Goal: Task Accomplishment & Management: Complete application form

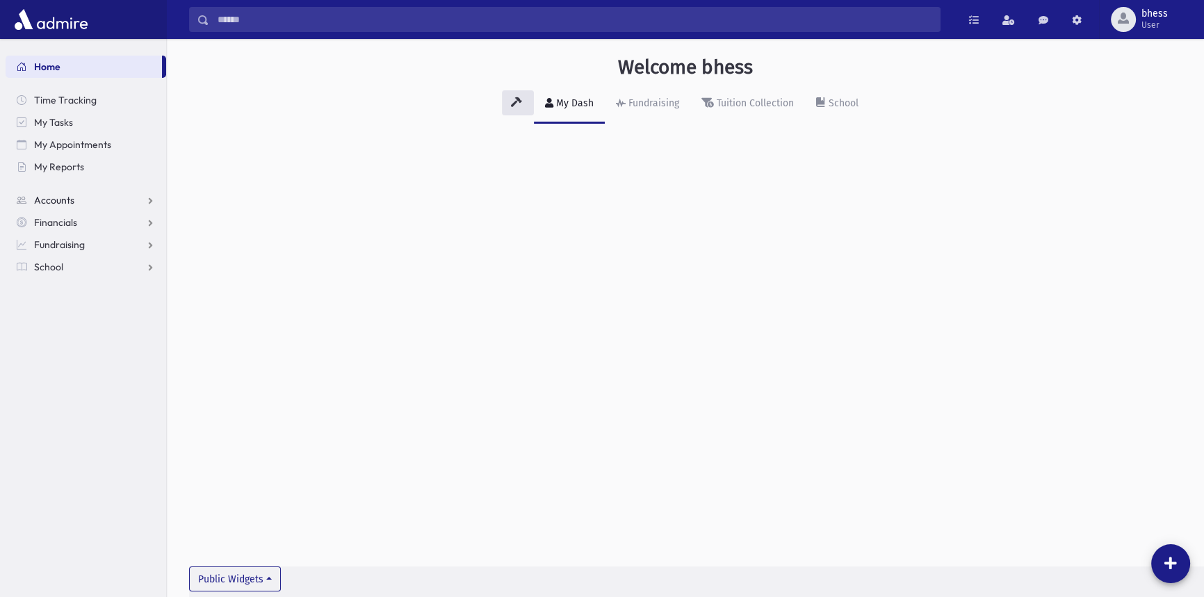
drag, startPoint x: 90, startPoint y: 201, endPoint x: 90, endPoint y: 211, distance: 10.4
click at [90, 201] on link "Accounts" at bounding box center [86, 200] width 161 height 22
click at [76, 305] on link "School" at bounding box center [86, 311] width 161 height 22
click at [76, 307] on span "Attendance" at bounding box center [67, 311] width 51 height 13
click at [74, 290] on span "Students" at bounding box center [61, 289] width 38 height 13
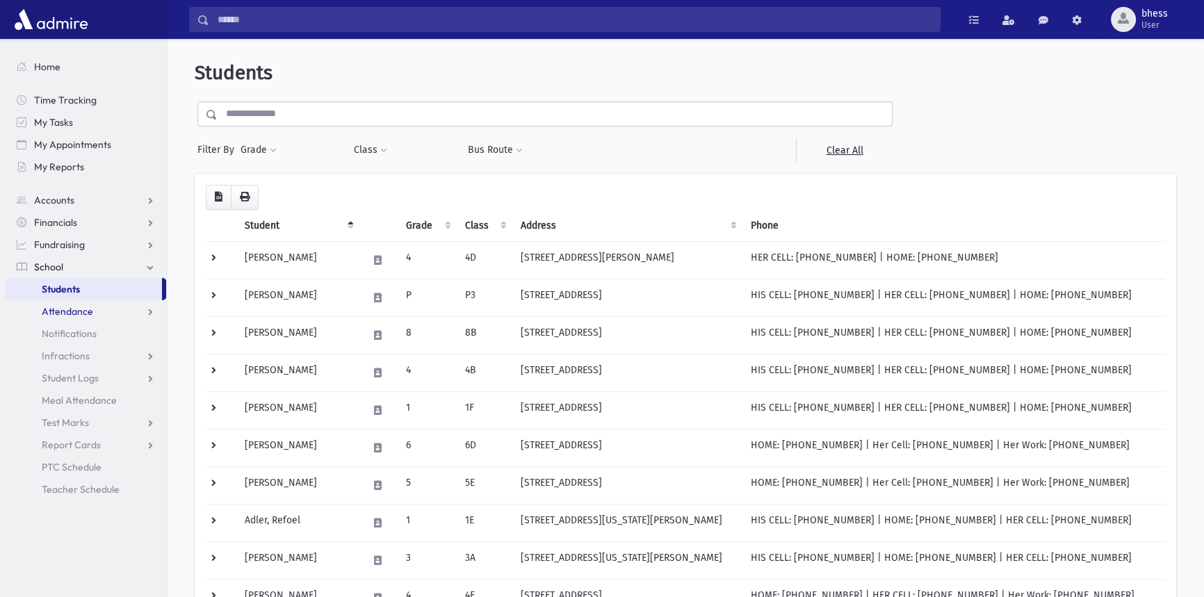
click at [107, 314] on link "Attendance" at bounding box center [86, 311] width 161 height 22
click at [150, 312] on link "Attendance" at bounding box center [86, 311] width 161 height 22
click at [86, 316] on span "Attendance" at bounding box center [67, 311] width 51 height 13
click at [86, 339] on link "Entry" at bounding box center [86, 334] width 161 height 22
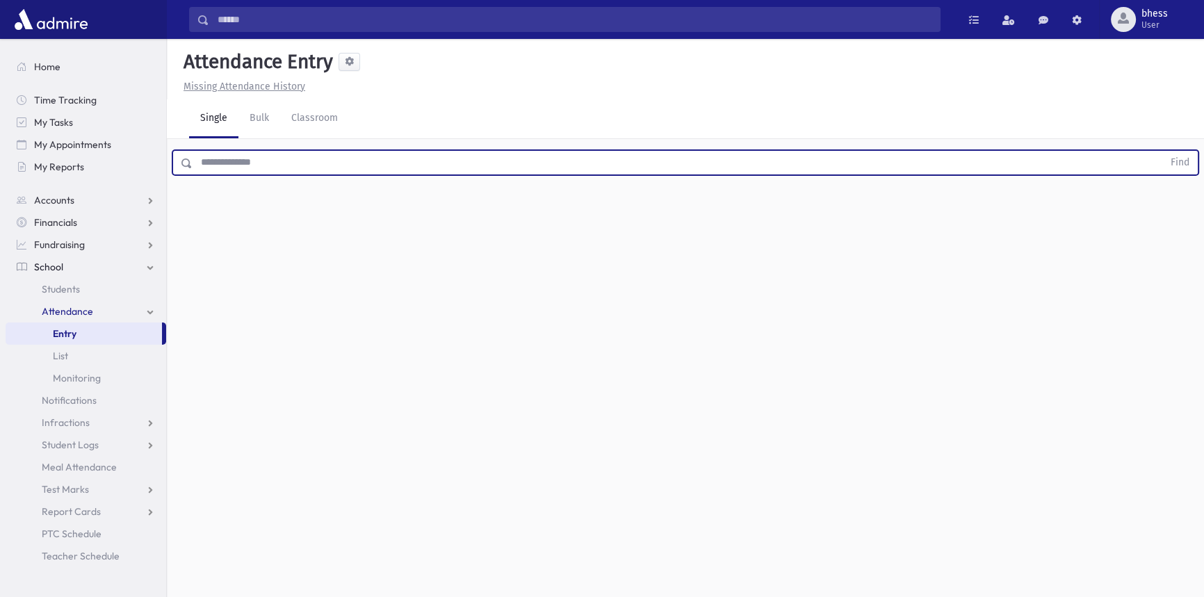
click at [236, 173] on input "text" at bounding box center [678, 162] width 971 height 25
click at [1163, 151] on button "Find" at bounding box center [1180, 163] width 35 height 24
drag, startPoint x: 223, startPoint y: 163, endPoint x: 199, endPoint y: 169, distance: 24.3
click at [199, 169] on input "**********" at bounding box center [678, 162] width 971 height 25
click at [1163, 151] on button "Find" at bounding box center [1180, 163] width 35 height 24
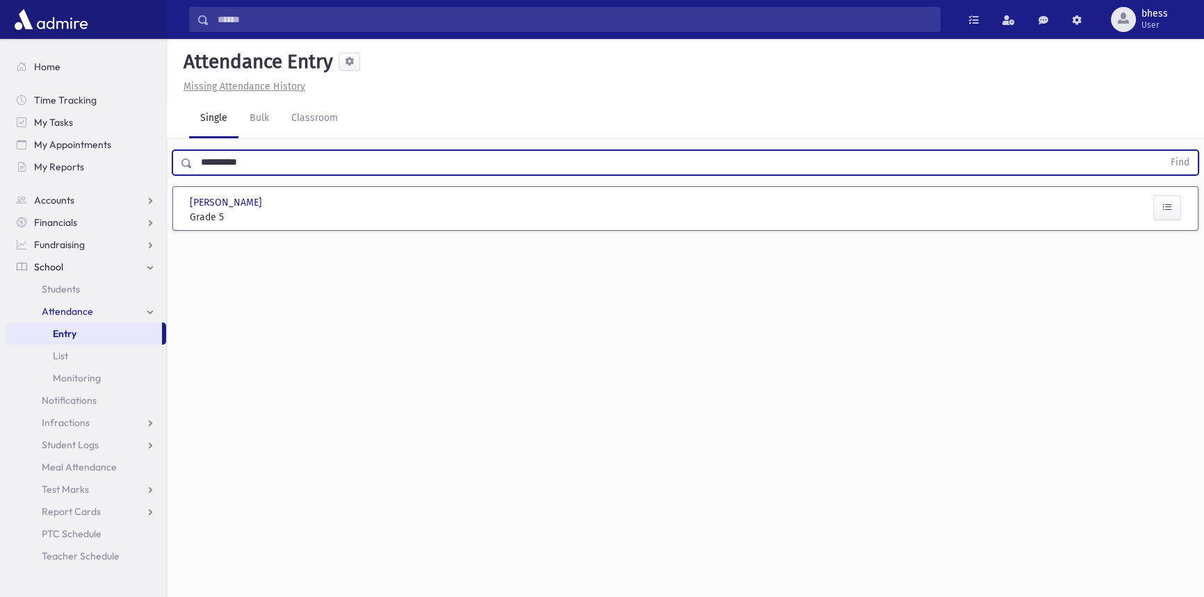
click at [1163, 151] on button "Find" at bounding box center [1180, 163] width 35 height 24
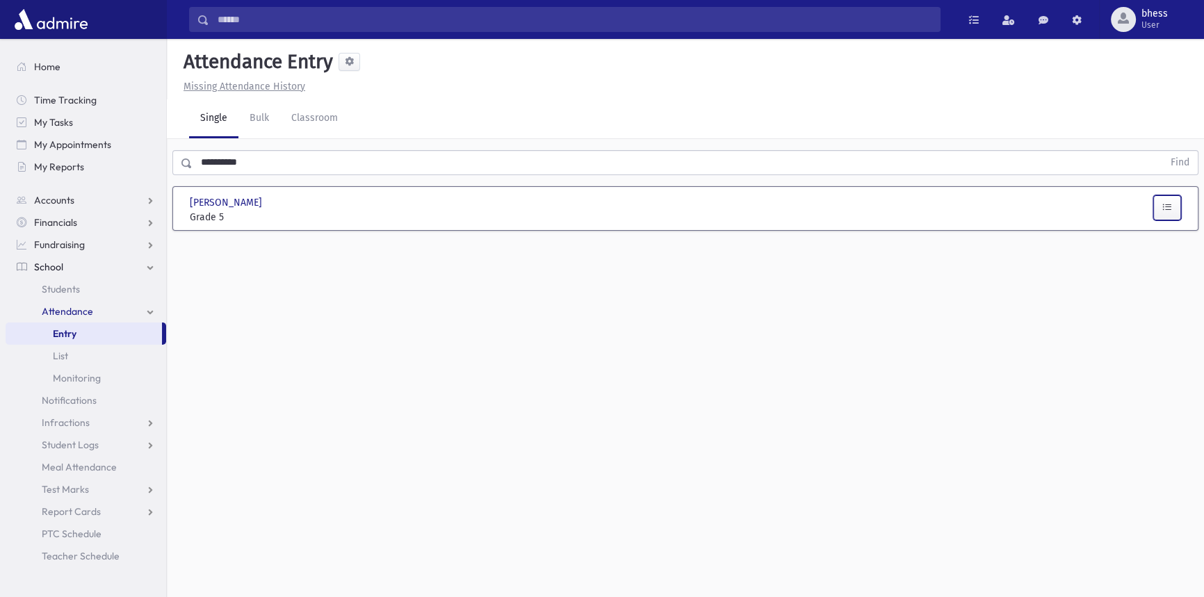
click at [1159, 209] on button "button" at bounding box center [1168, 207] width 28 height 25
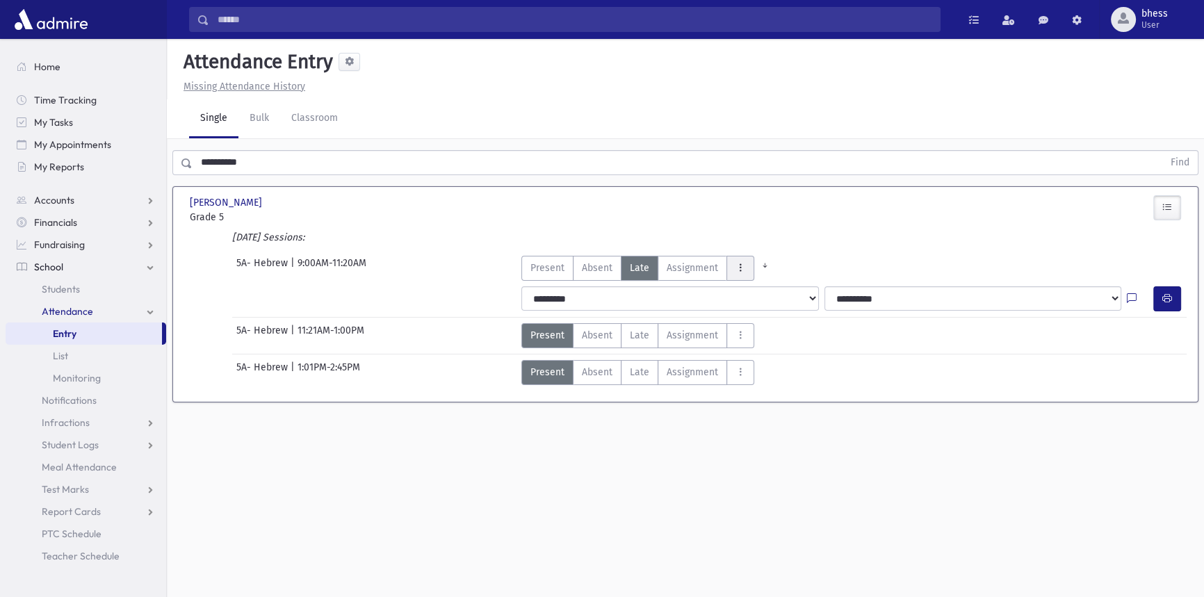
click at [743, 268] on button "AttTypes" at bounding box center [741, 268] width 28 height 25
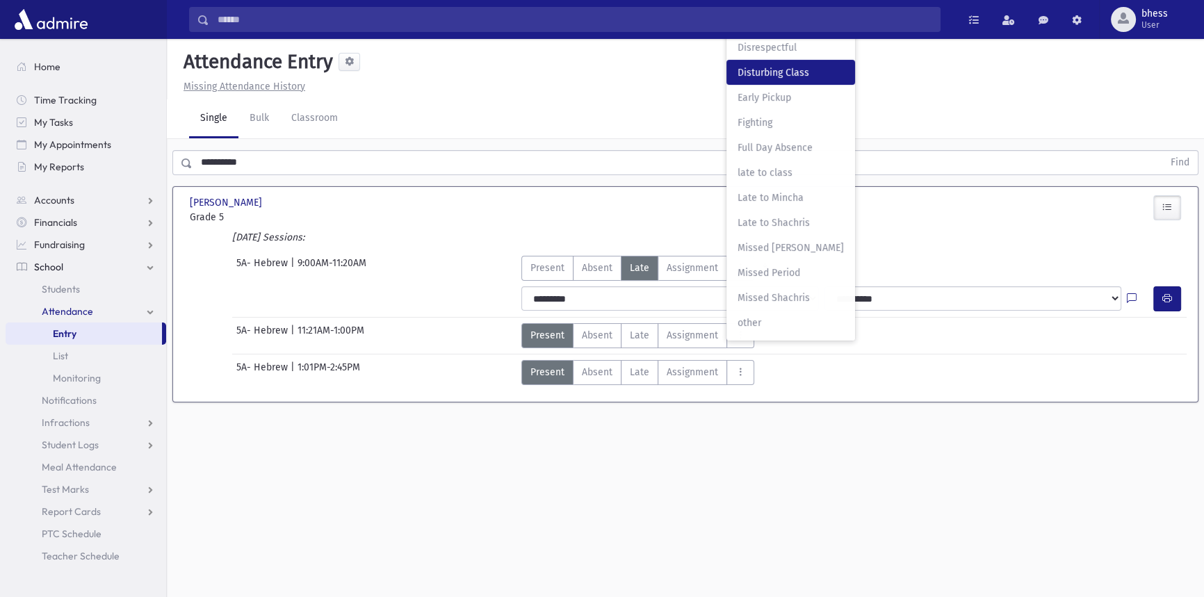
click at [781, 79] on Class"] "Disturbing Class Disturbing Class" at bounding box center [791, 72] width 129 height 25
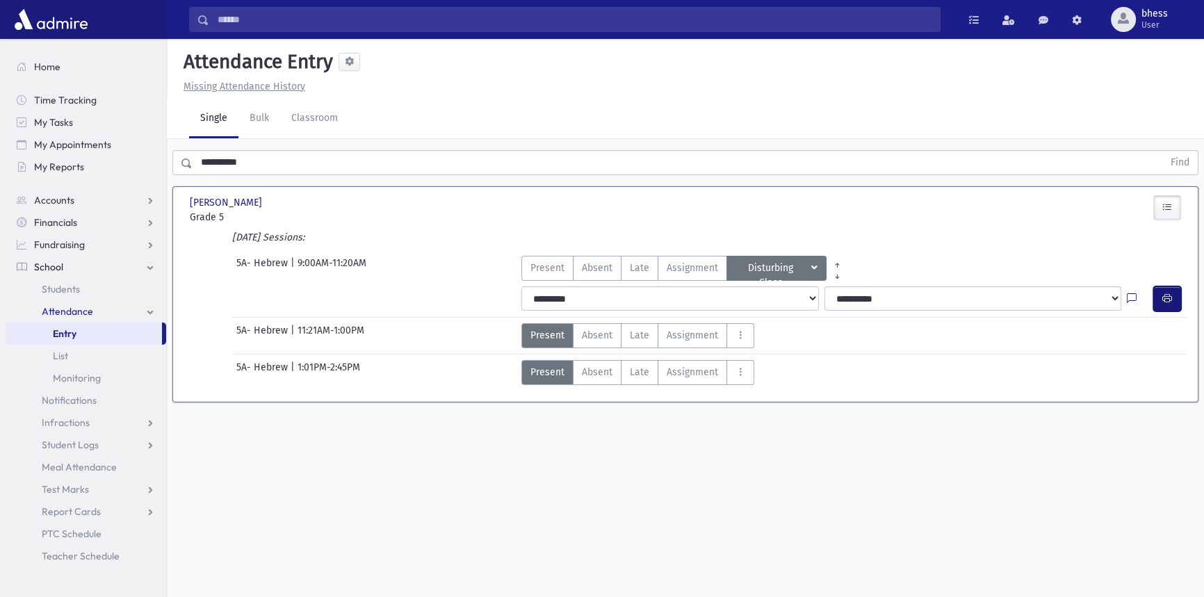
click at [1159, 296] on button "button" at bounding box center [1168, 299] width 28 height 25
click at [814, 272] on span "AttTypes" at bounding box center [813, 268] width 9 height 15
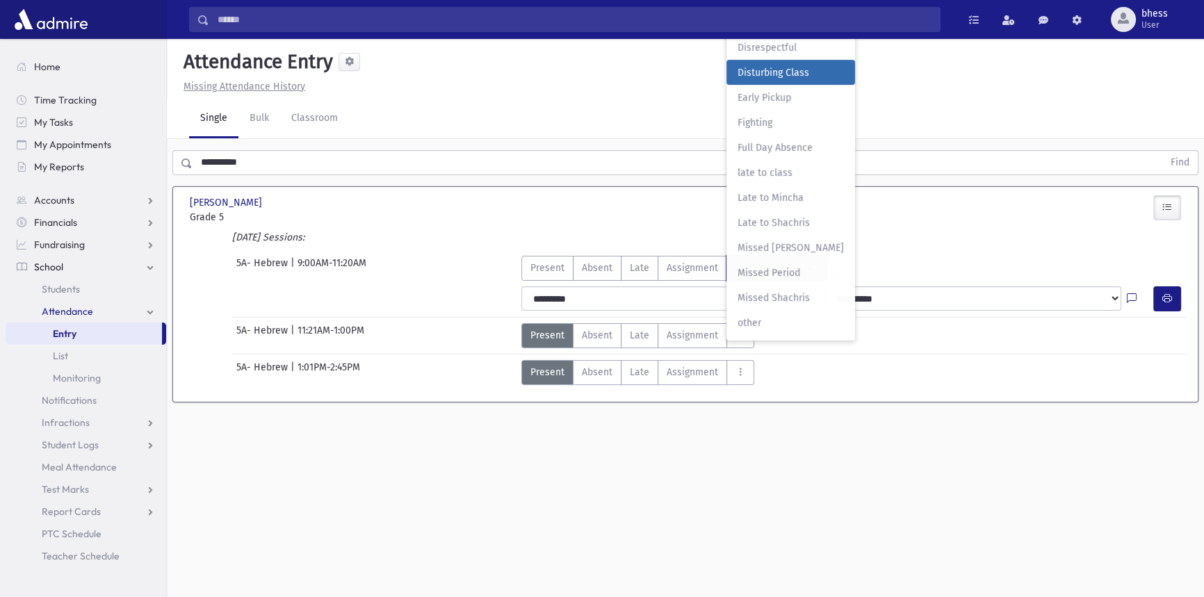
click at [933, 243] on div "Today's Sessions:" at bounding box center [685, 240] width 1003 height 20
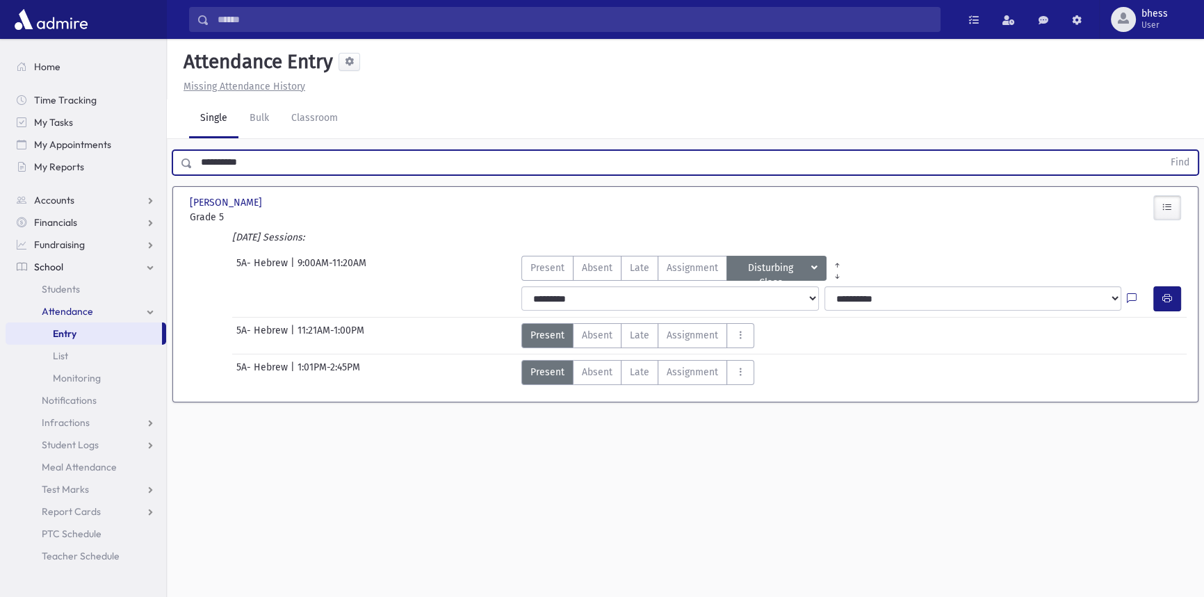
drag, startPoint x: 321, startPoint y: 168, endPoint x: 179, endPoint y: 188, distance: 144.0
click at [179, 188] on div "**********" at bounding box center [686, 280] width 1038 height 283
click at [1163, 151] on button "Find" at bounding box center [1180, 163] width 35 height 24
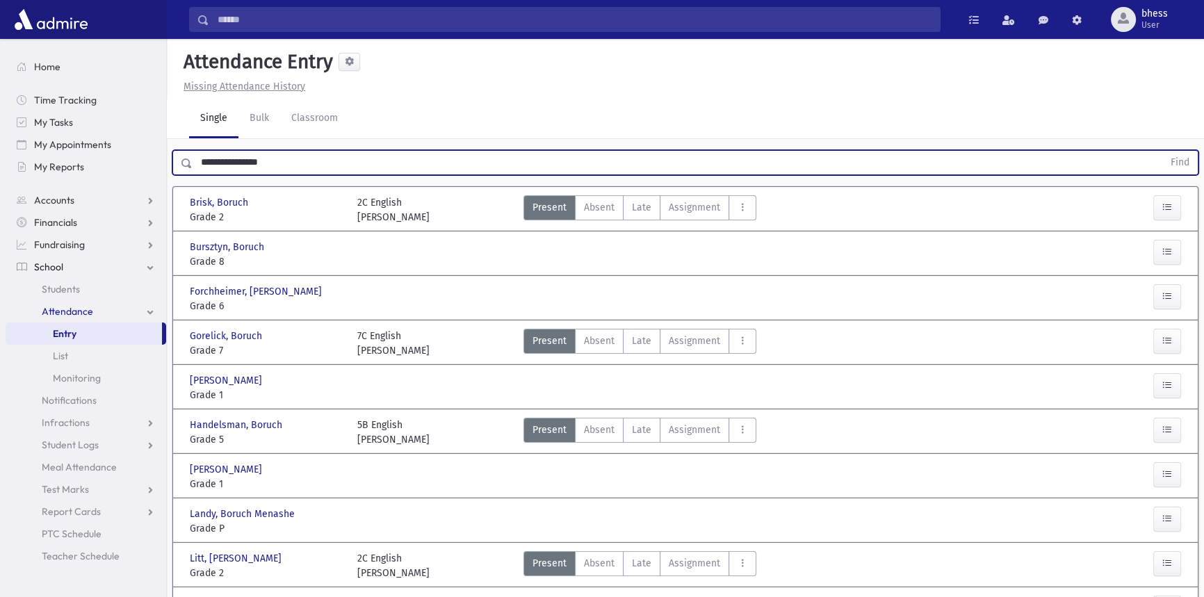
click at [1163, 151] on button "Find" at bounding box center [1180, 163] width 35 height 24
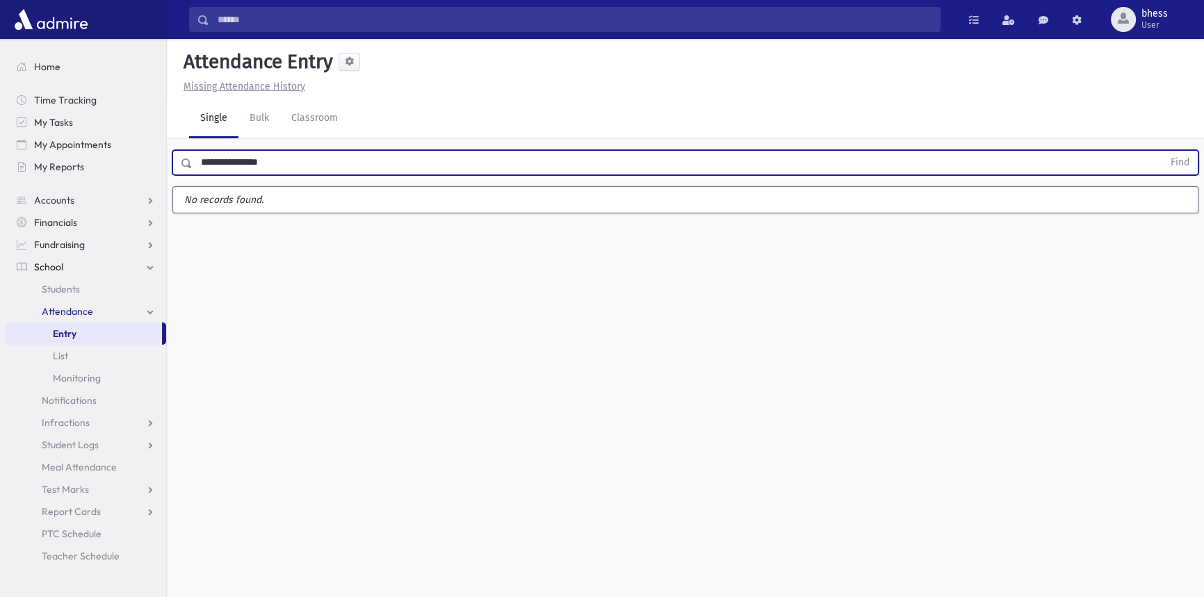
click at [255, 161] on input "**********" at bounding box center [678, 162] width 971 height 25
click at [1163, 151] on button "Find" at bounding box center [1180, 163] width 35 height 24
drag, startPoint x: 230, startPoint y: 161, endPoint x: 195, endPoint y: 161, distance: 35.5
click at [195, 161] on input "**********" at bounding box center [678, 162] width 971 height 25
click at [260, 163] on input "**********" at bounding box center [678, 162] width 971 height 25
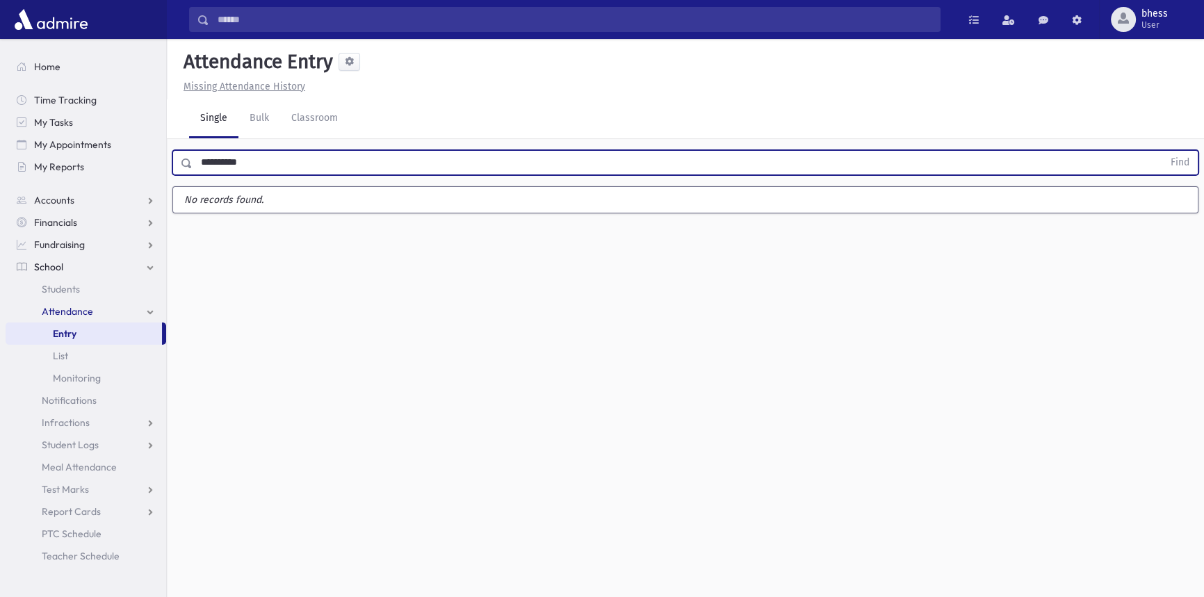
type input "**********"
click at [1163, 151] on button "Find" at bounding box center [1180, 163] width 35 height 24
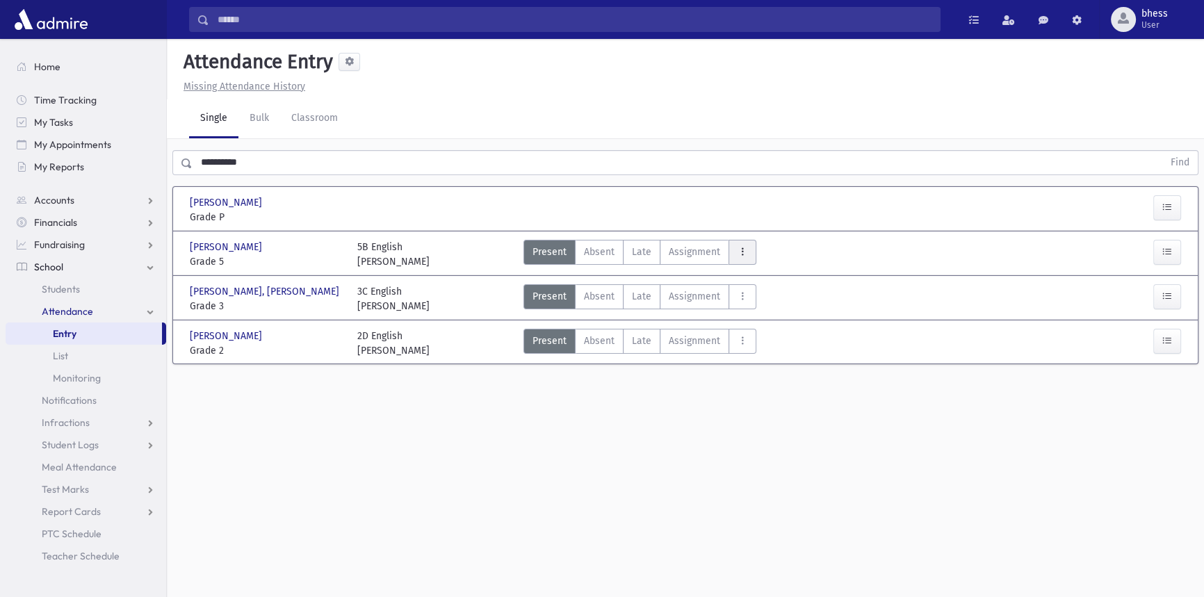
click at [734, 251] on button "AttTypes" at bounding box center [743, 252] width 28 height 25
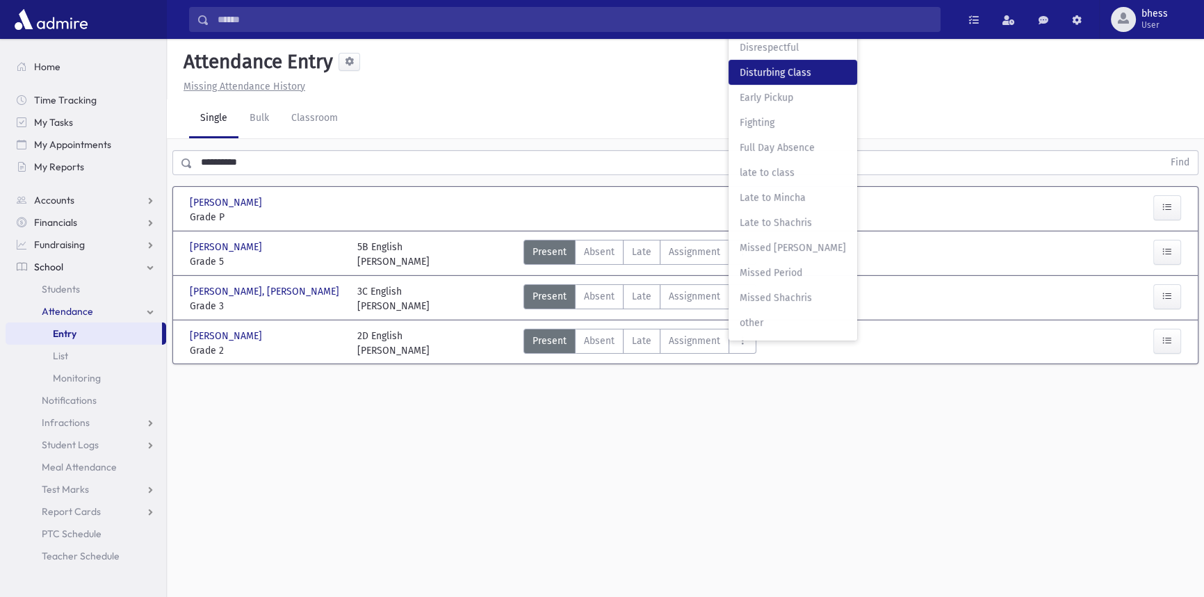
click at [760, 76] on span "Disturbing Class" at bounding box center [793, 72] width 106 height 15
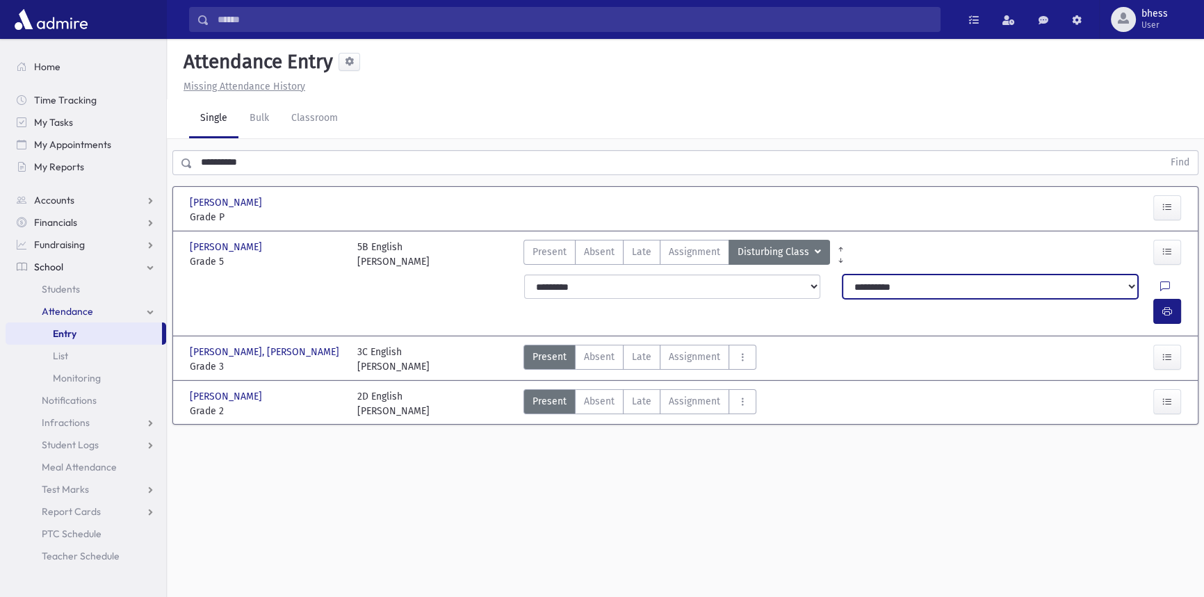
click at [846, 277] on select "**********" at bounding box center [991, 287] width 296 height 25
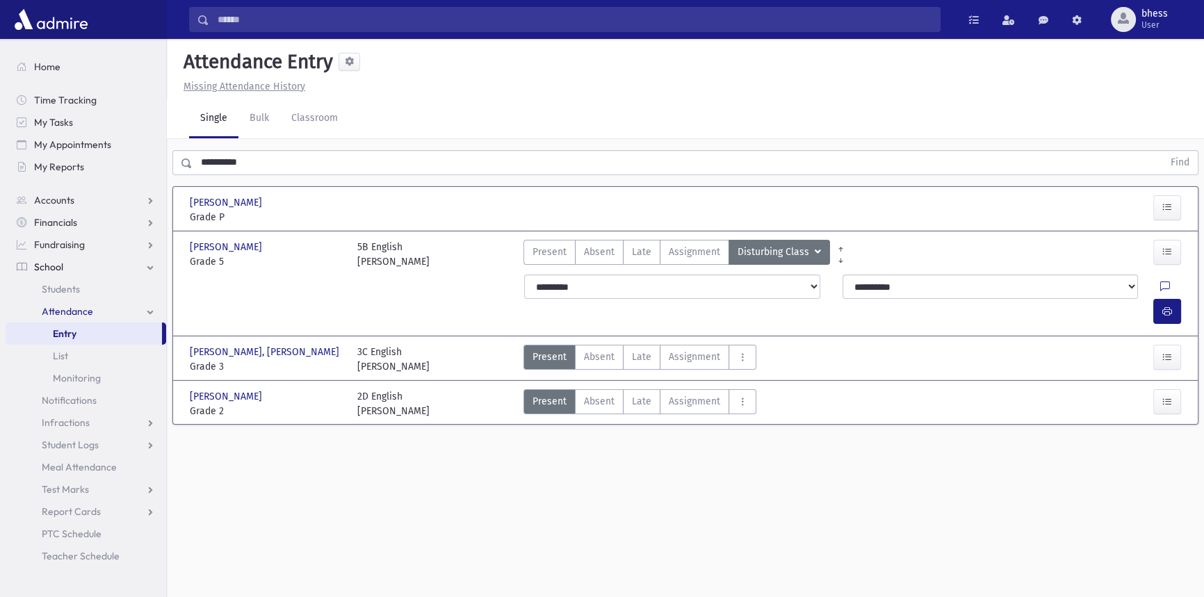
click at [851, 258] on div "Present P Absent A Late Late Assignment Assignment Disturbing Class C" at bounding box center [811, 254] width 587 height 29
click at [1161, 282] on div at bounding box center [1174, 287] width 26 height 25
click at [1161, 284] on icon at bounding box center [1166, 288] width 10 height 12
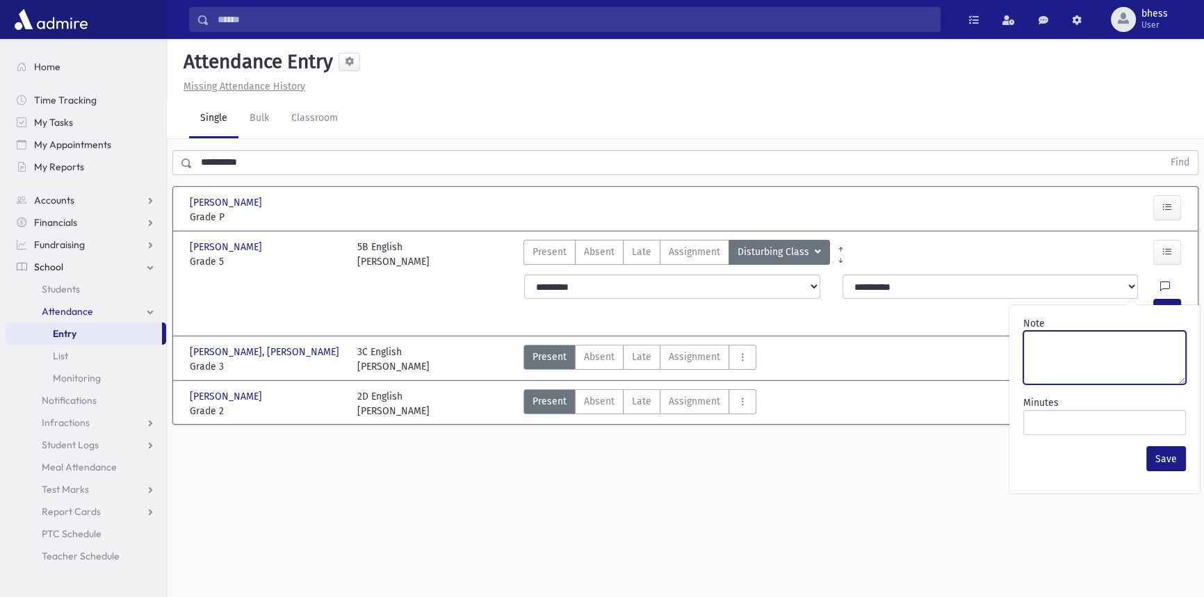
click at [1061, 341] on textarea "Note" at bounding box center [1105, 358] width 163 height 54
type textarea "**********"
click at [1171, 456] on button "Save" at bounding box center [1167, 458] width 40 height 25
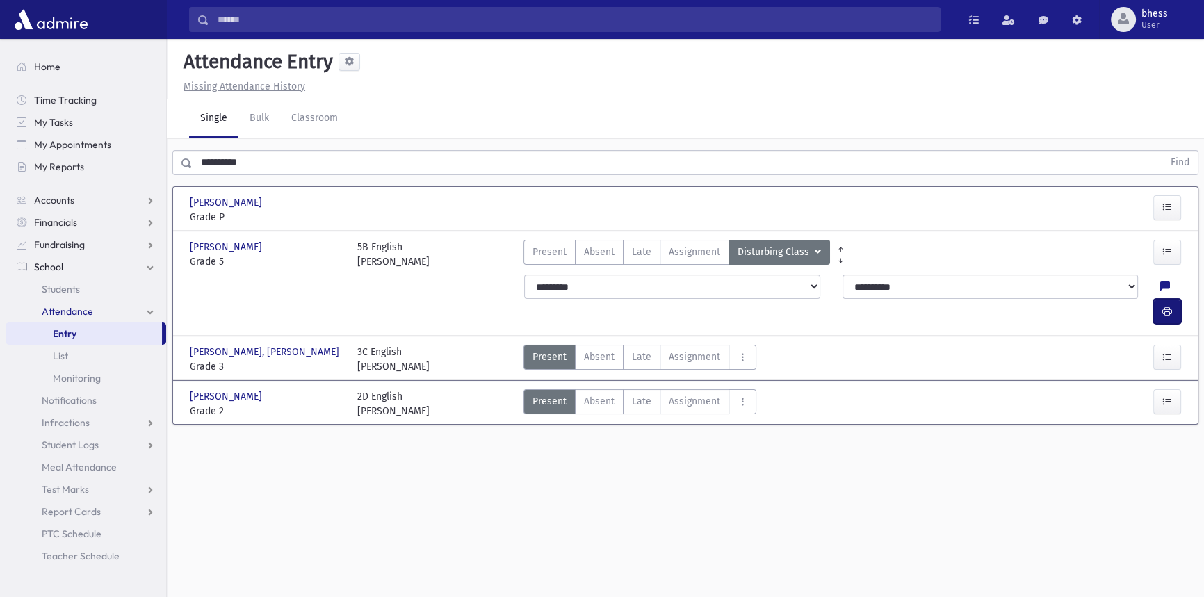
click at [1161, 299] on button "button" at bounding box center [1168, 311] width 28 height 25
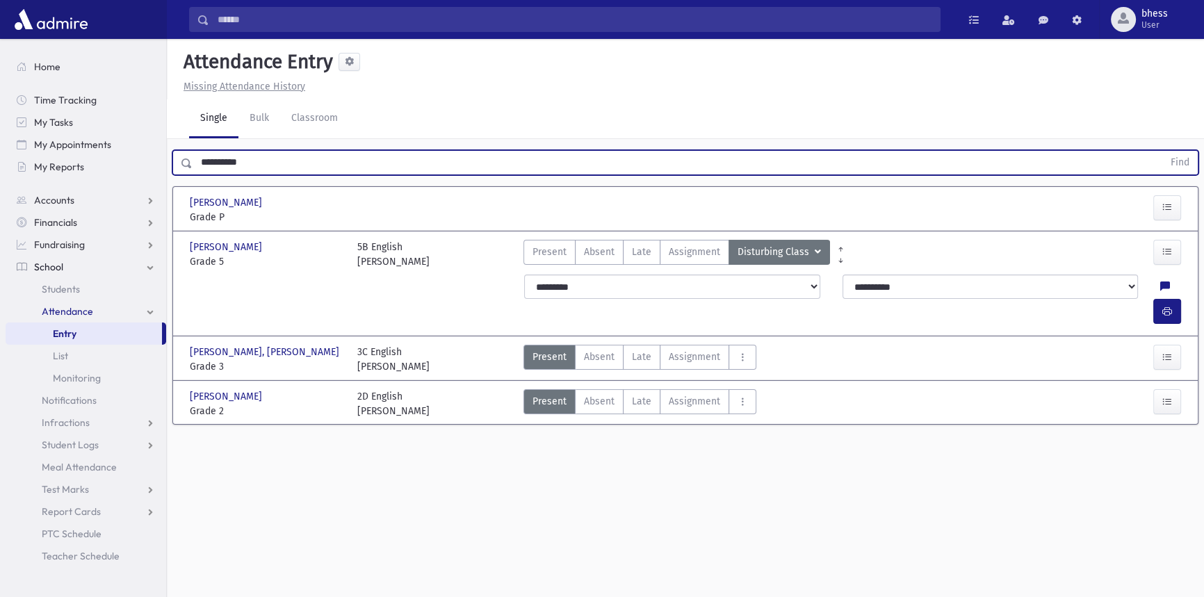
drag, startPoint x: 256, startPoint y: 156, endPoint x: 195, endPoint y: 157, distance: 61.2
click at [193, 163] on input "**********" at bounding box center [678, 162] width 971 height 25
click at [1163, 151] on button "Find" at bounding box center [1180, 163] width 35 height 24
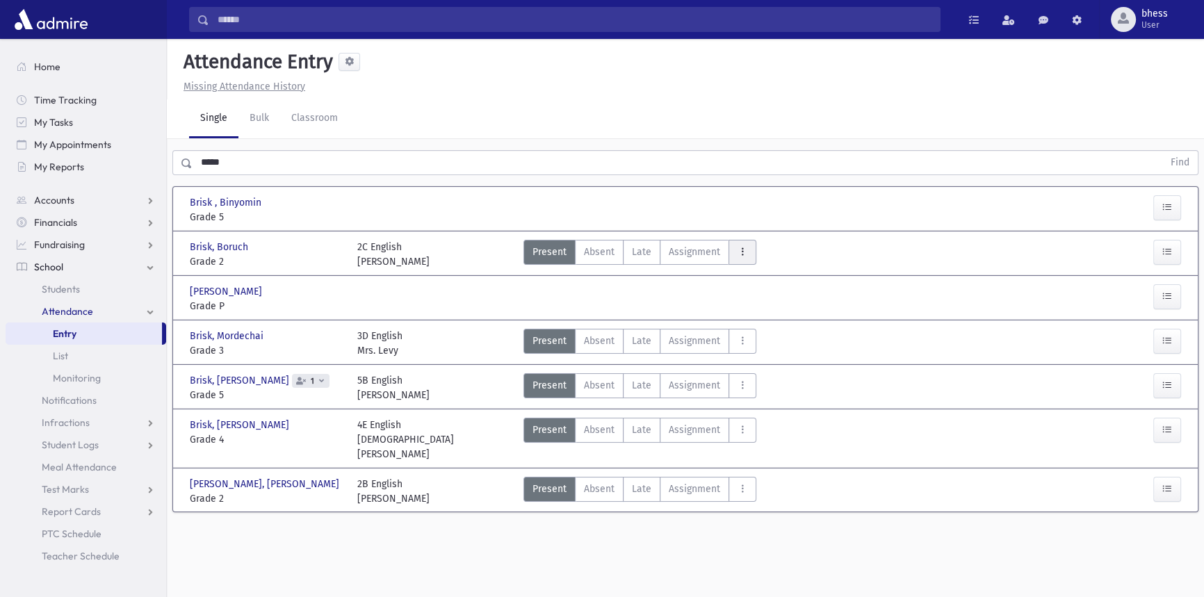
click at [738, 248] on icon "AttTypes" at bounding box center [743, 252] width 10 height 12
click at [547, 216] on div "Present P Absent A Late Late Assignment Assignment Cut C Disrespectful" at bounding box center [811, 209] width 587 height 29
click at [652, 211] on div "Present P Absent A Late Late Assignment Assignment Cut C Disrespectful" at bounding box center [811, 209] width 587 height 29
click at [1167, 204] on icon "button" at bounding box center [1168, 208] width 10 height 12
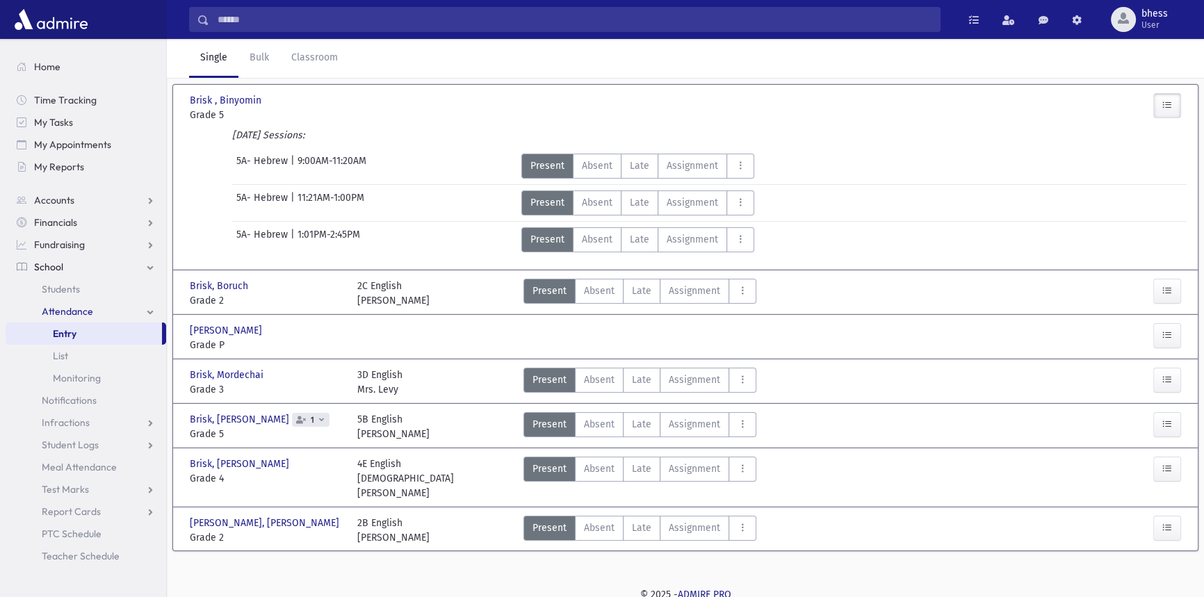
scroll to position [105, 0]
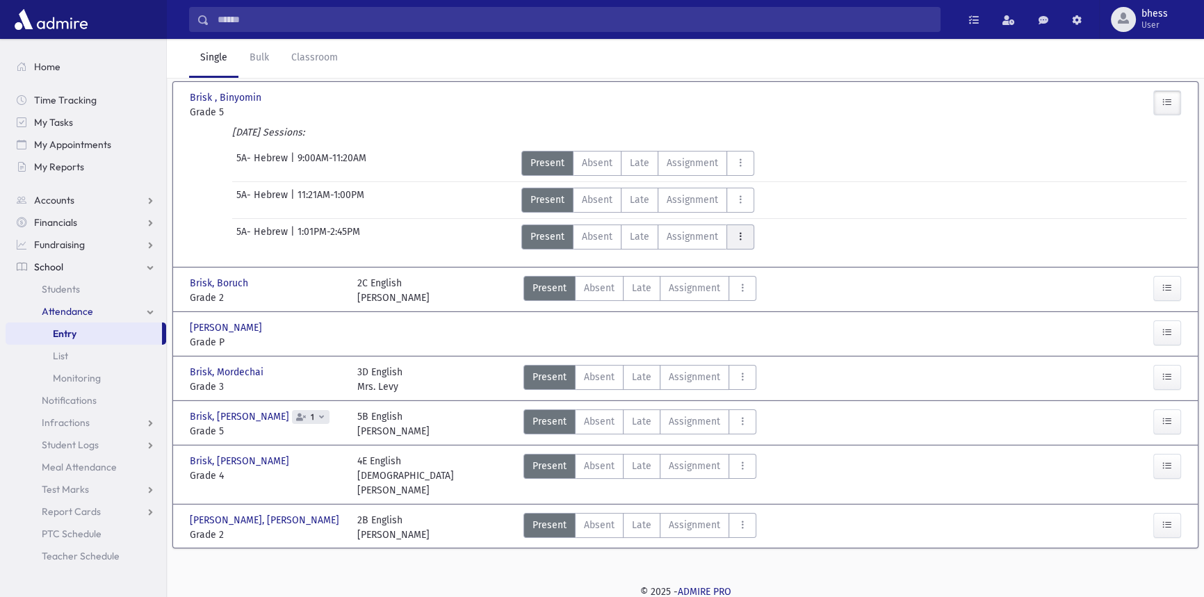
click at [739, 238] on icon "AttTypes" at bounding box center [741, 237] width 10 height 12
click at [782, 237] on div "Present P Absent A Late Late Assignment Assignment C" at bounding box center [685, 237] width 339 height 25
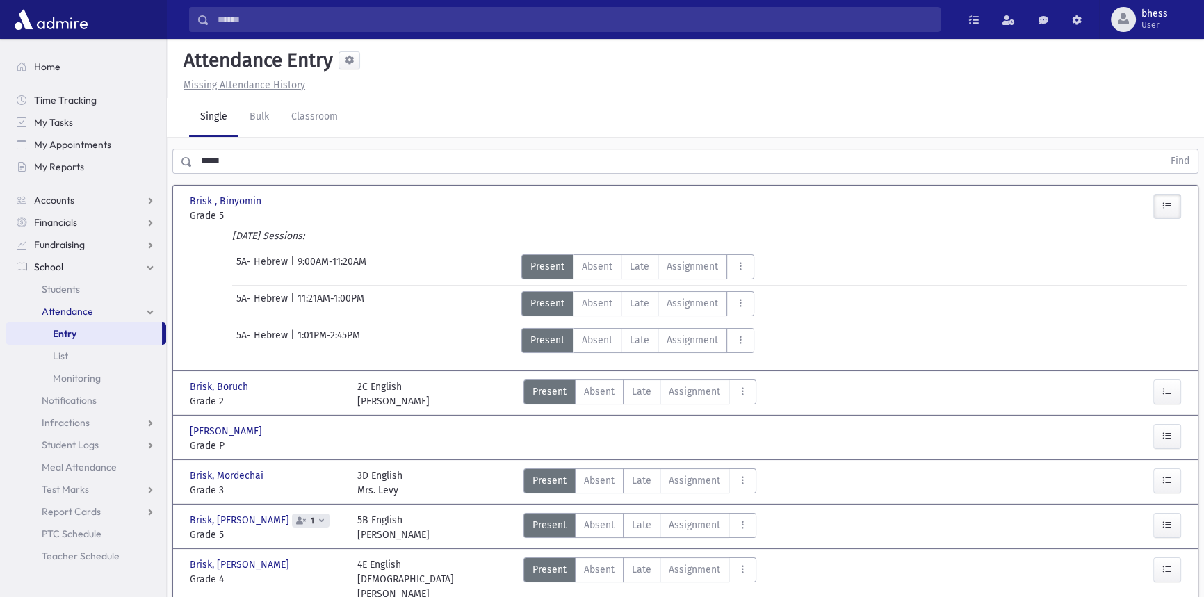
scroll to position [0, 0]
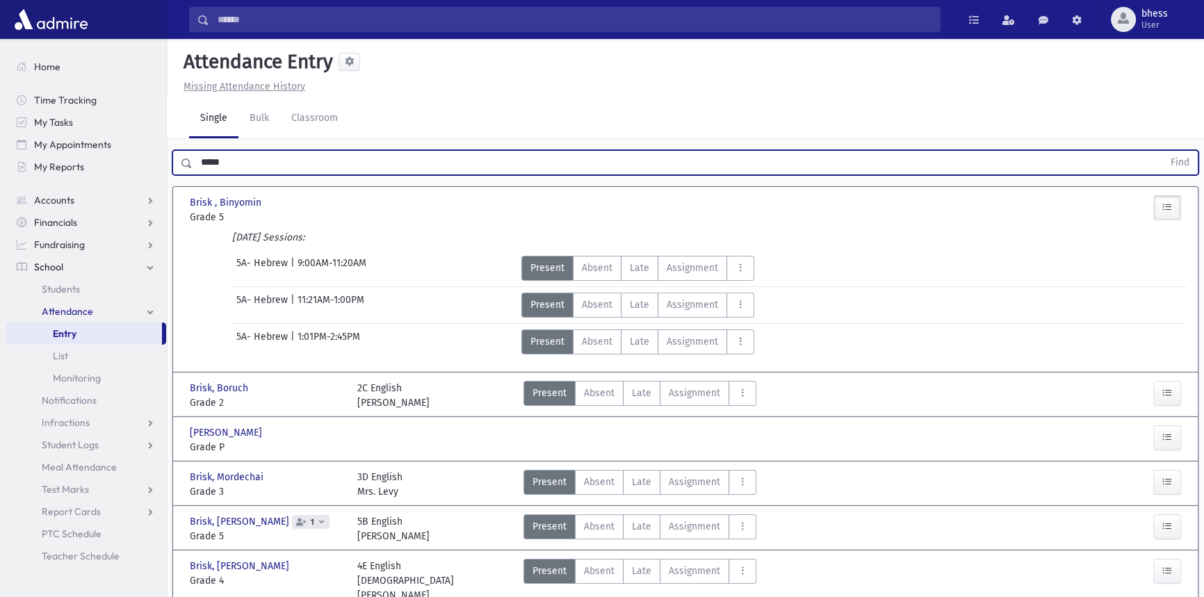
drag, startPoint x: 340, startPoint y: 166, endPoint x: 195, endPoint y: 164, distance: 145.4
click at [195, 164] on input "*****" at bounding box center [678, 162] width 971 height 25
click at [1163, 151] on button "Find" at bounding box center [1180, 163] width 35 height 24
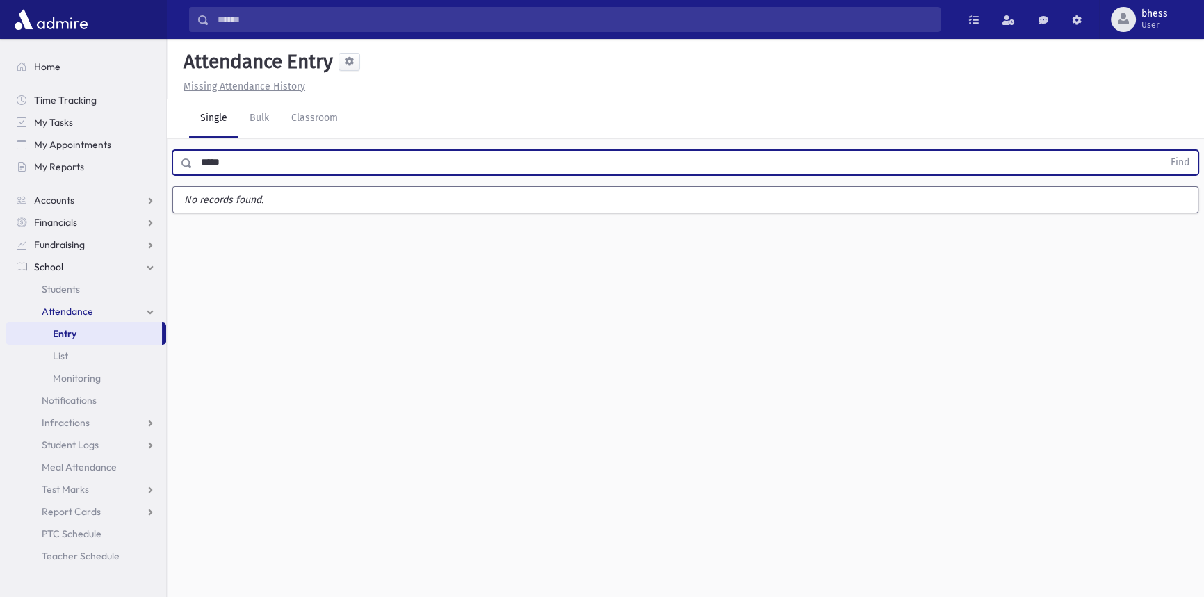
click at [1163, 151] on button "Find" at bounding box center [1180, 163] width 35 height 24
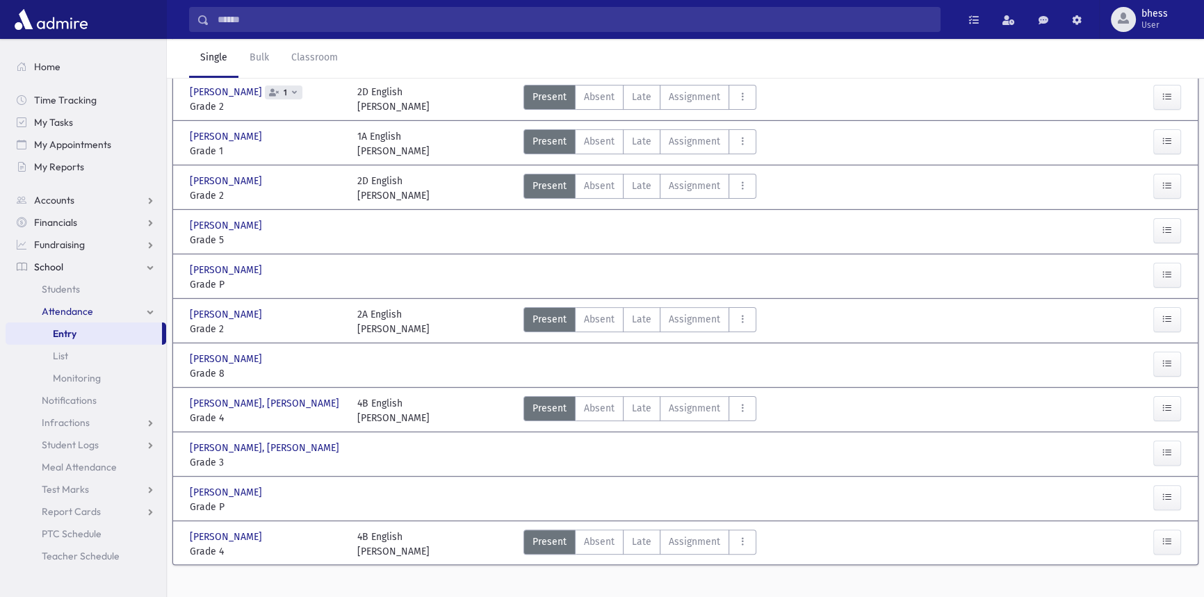
scroll to position [379, 0]
click at [738, 535] on icon "AttTypes" at bounding box center [743, 541] width 10 height 12
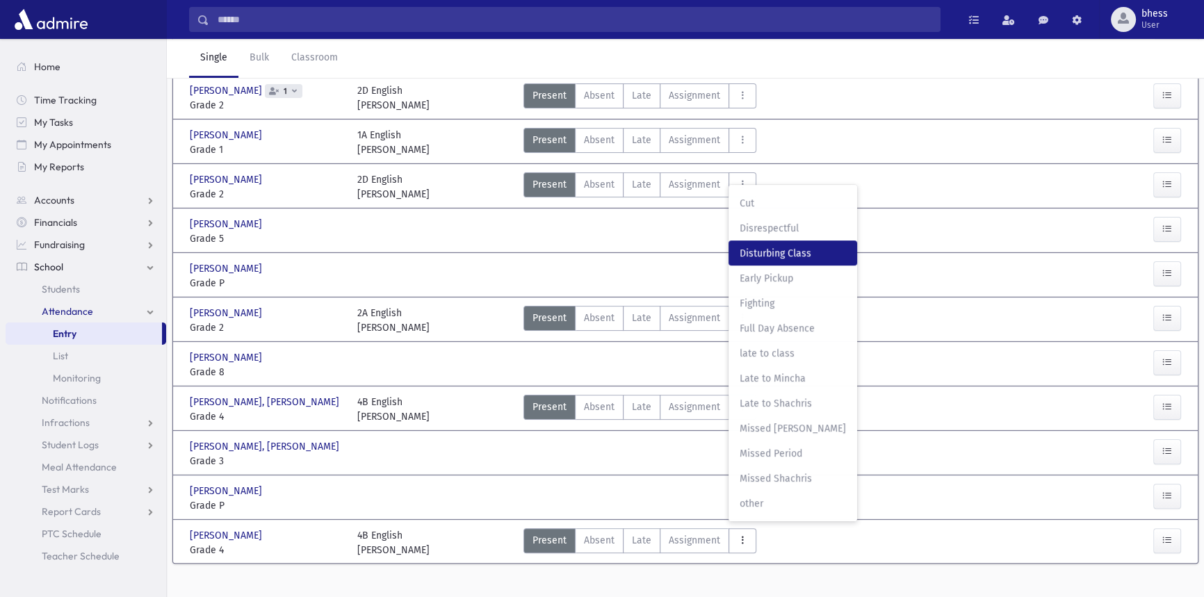
click at [771, 251] on span "Disturbing Class" at bounding box center [793, 253] width 106 height 15
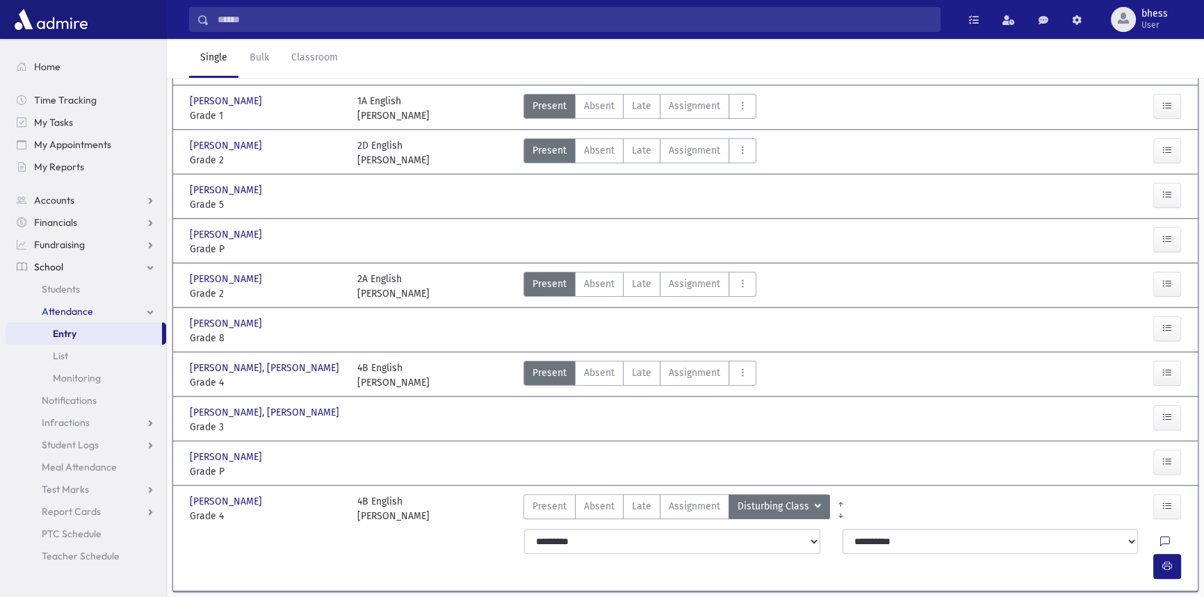
scroll to position [431, 0]
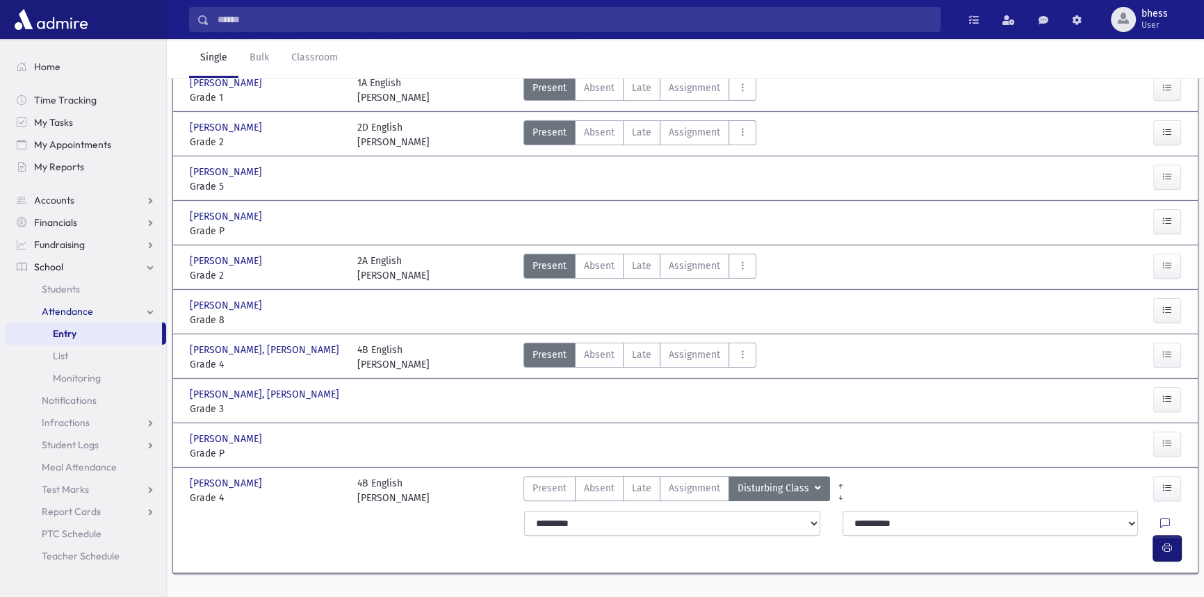
click at [1167, 542] on icon "button" at bounding box center [1168, 548] width 10 height 12
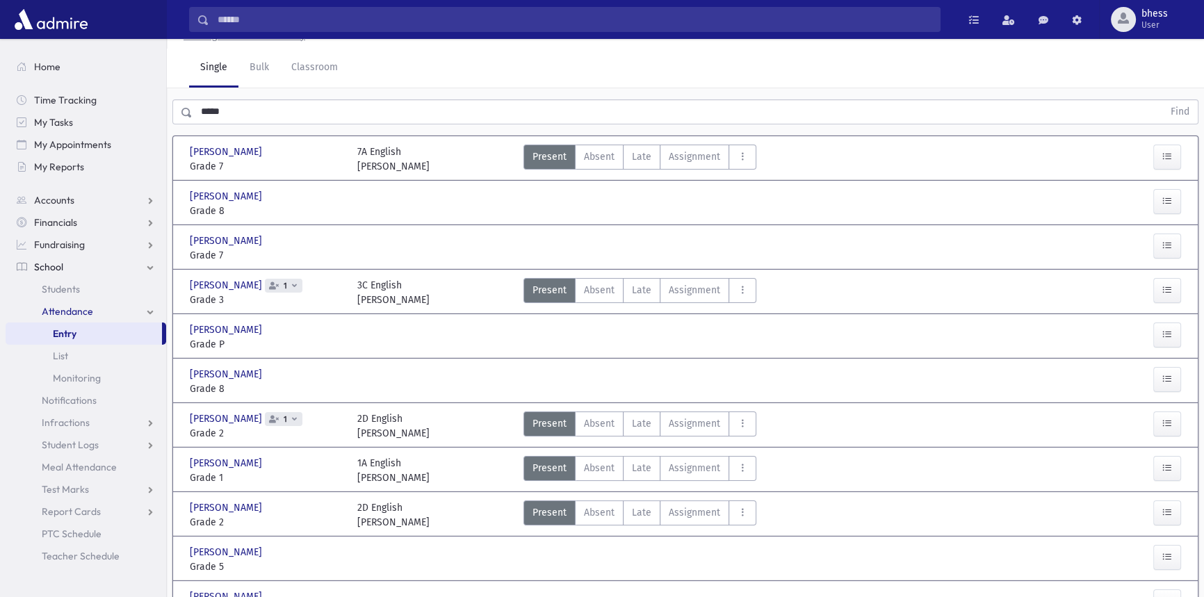
scroll to position [0, 0]
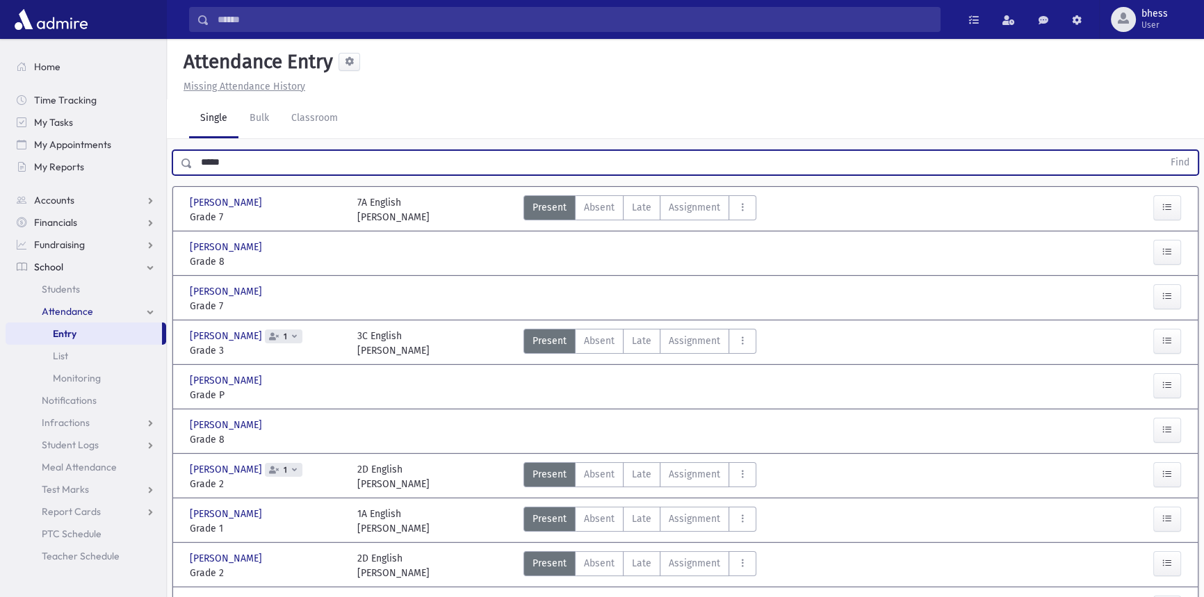
drag, startPoint x: 285, startPoint y: 169, endPoint x: 202, endPoint y: 166, distance: 82.8
click at [188, 170] on div "***** Find" at bounding box center [685, 162] width 1026 height 25
click at [1163, 151] on button "Find" at bounding box center [1180, 163] width 35 height 24
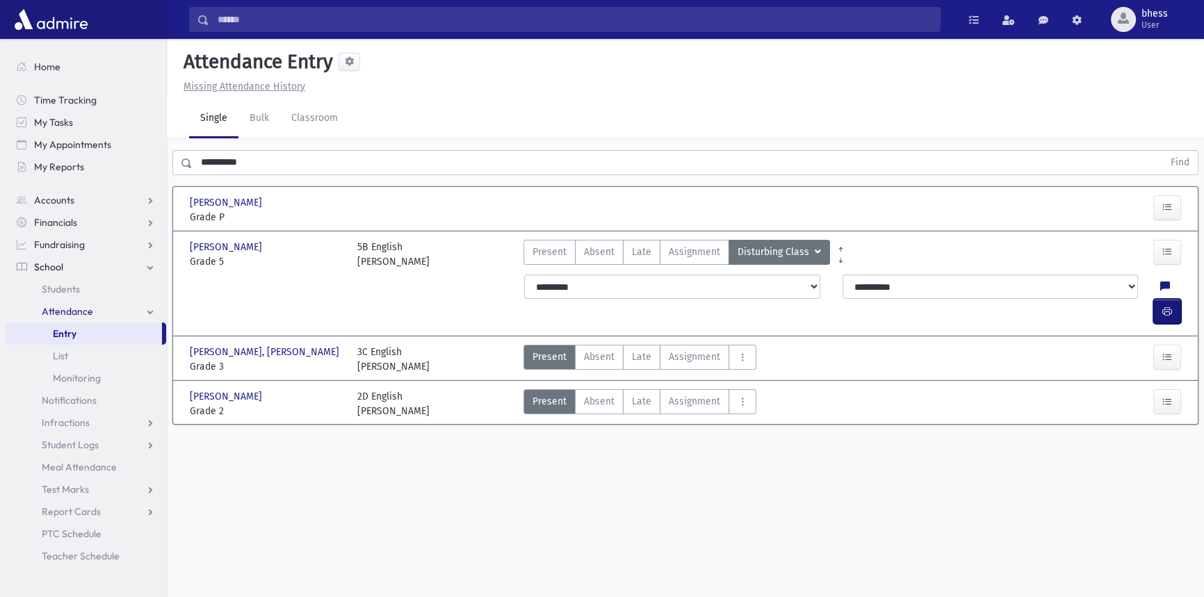
click at [1172, 299] on button "button" at bounding box center [1168, 311] width 28 height 25
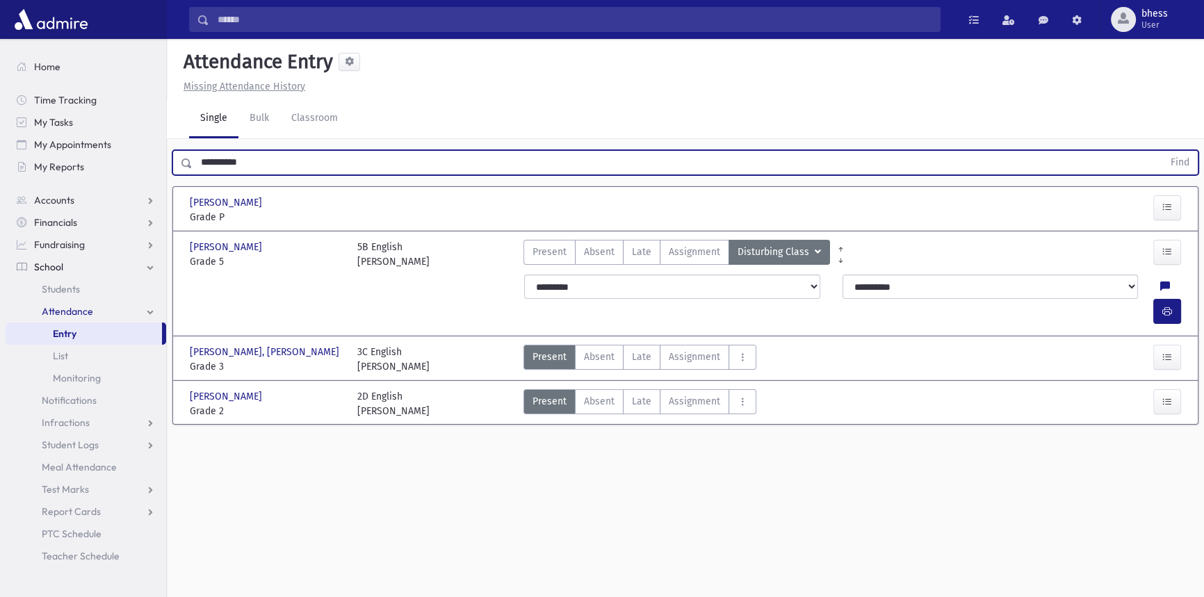
drag, startPoint x: 289, startPoint y: 168, endPoint x: 190, endPoint y: 174, distance: 99.6
click at [190, 174] on div "**********" at bounding box center [685, 162] width 1026 height 25
type input "*****"
click at [1163, 151] on button "Find" at bounding box center [1180, 163] width 35 height 24
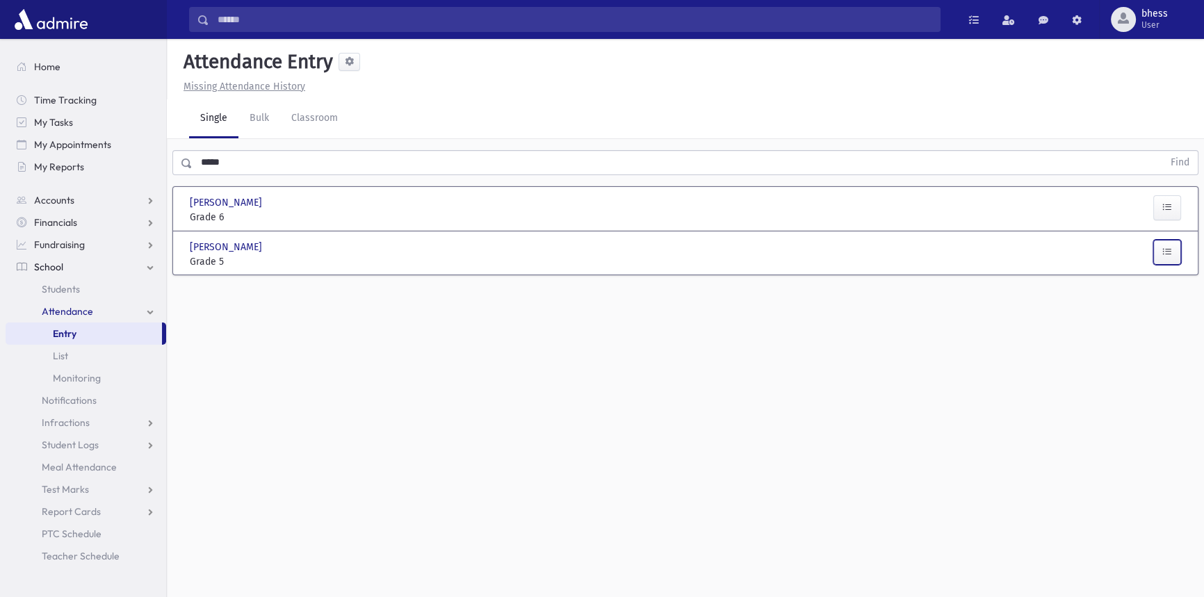
click at [1158, 255] on button "button" at bounding box center [1168, 252] width 28 height 25
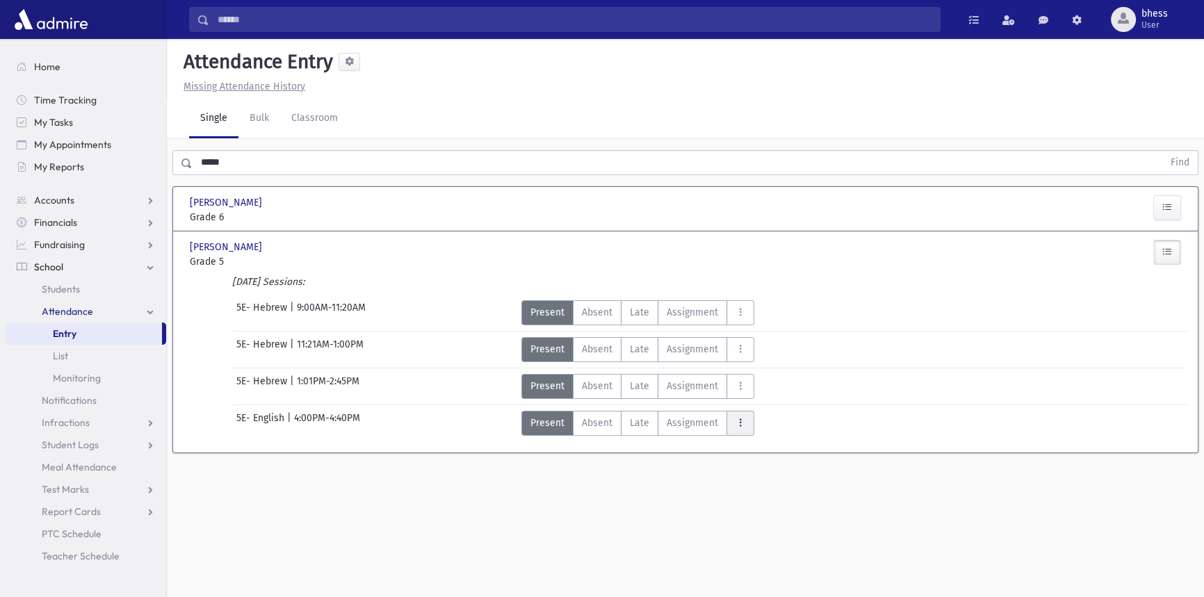
click at [732, 423] on button "AttTypes" at bounding box center [741, 423] width 28 height 25
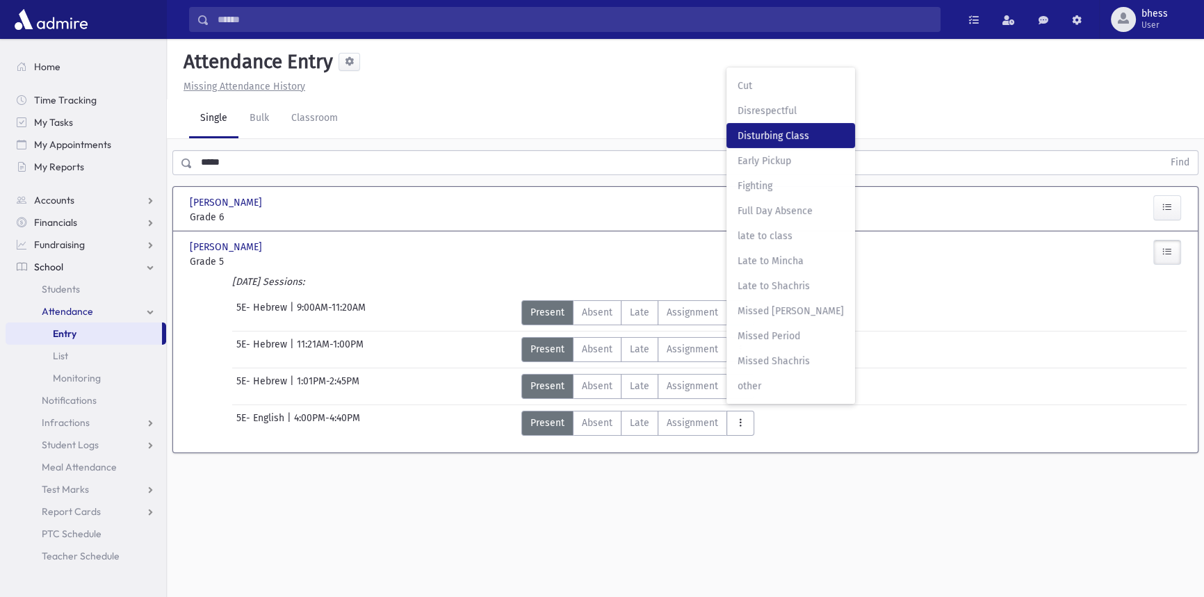
click at [798, 137] on span "Disturbing Class" at bounding box center [791, 136] width 106 height 15
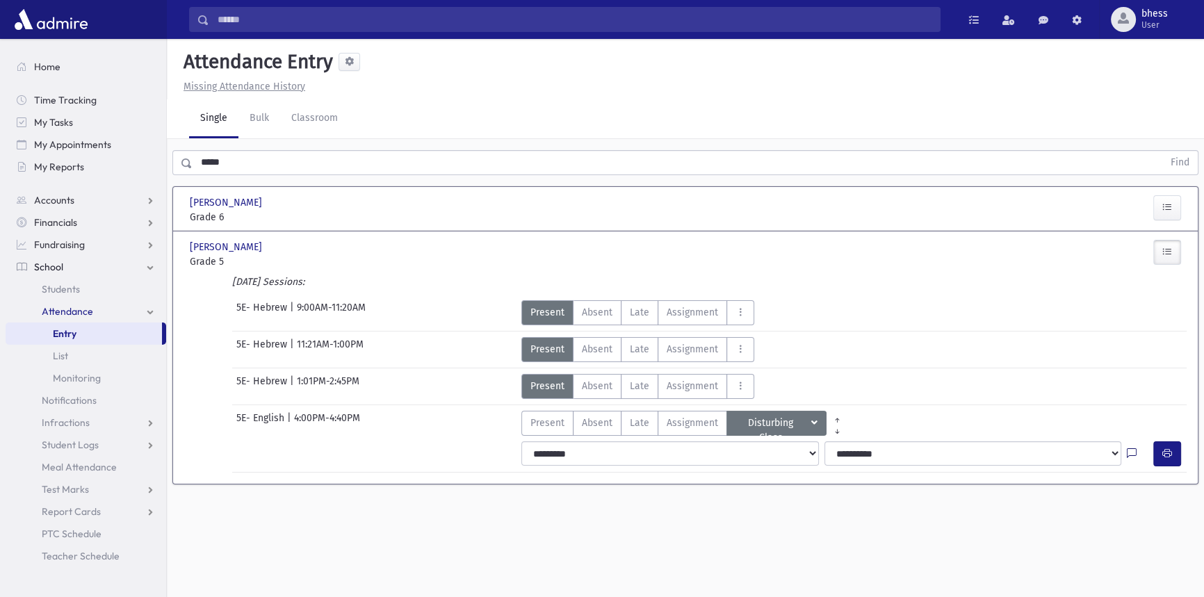
click at [1135, 452] on icon at bounding box center [1132, 455] width 10 height 12
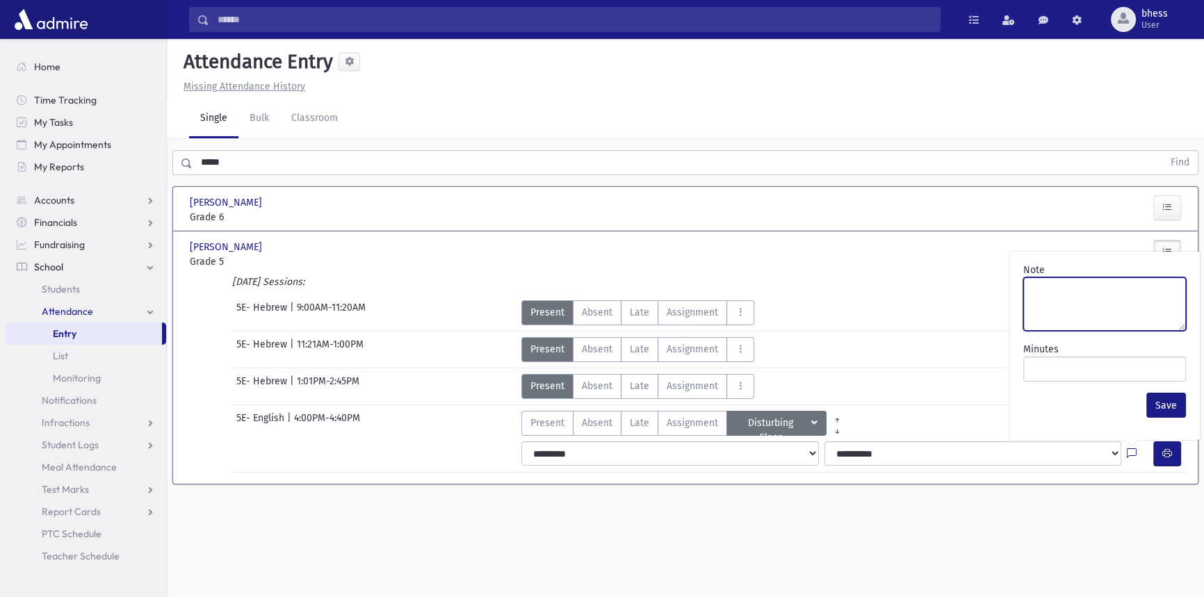
click at [1092, 316] on textarea "Note" at bounding box center [1105, 304] width 163 height 54
type textarea "*******"
click at [1159, 403] on button "Save" at bounding box center [1167, 405] width 40 height 25
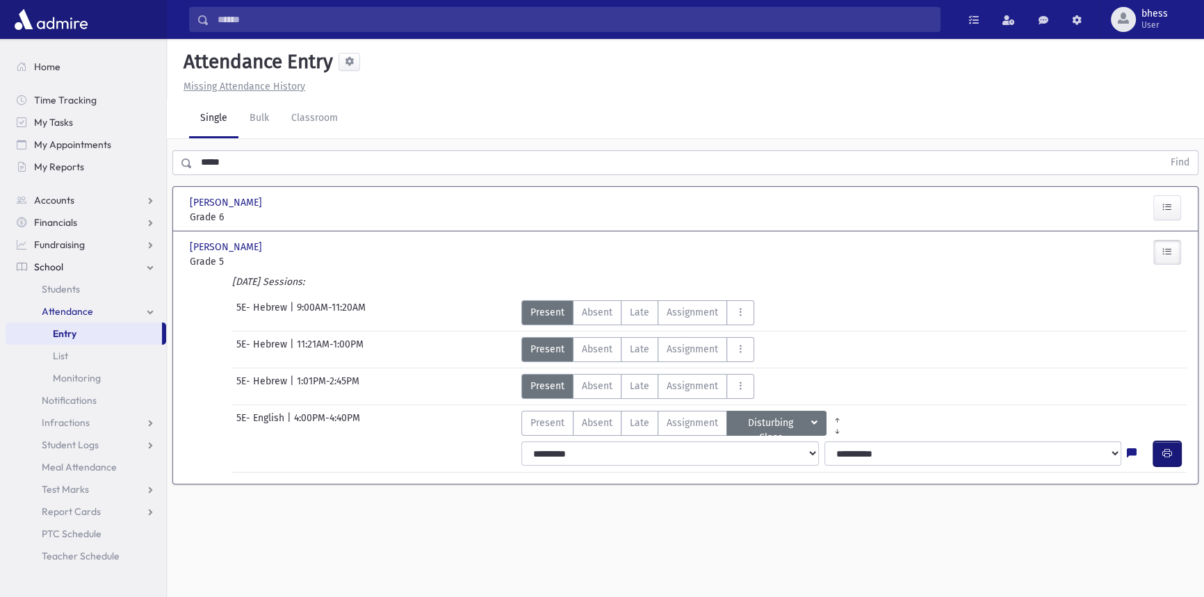
click at [1169, 452] on icon "button" at bounding box center [1168, 454] width 10 height 12
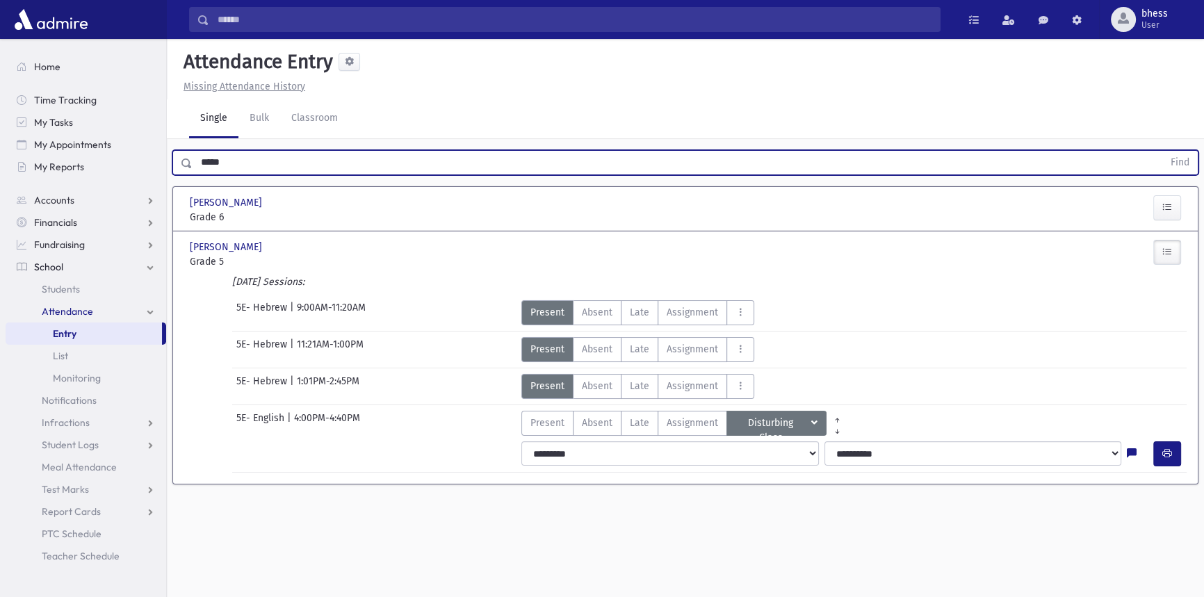
drag, startPoint x: 245, startPoint y: 166, endPoint x: 180, endPoint y: 165, distance: 65.4
click at [180, 165] on div "***** Find" at bounding box center [685, 162] width 1026 height 25
type input "*****"
click at [1163, 151] on button "Find" at bounding box center [1180, 163] width 35 height 24
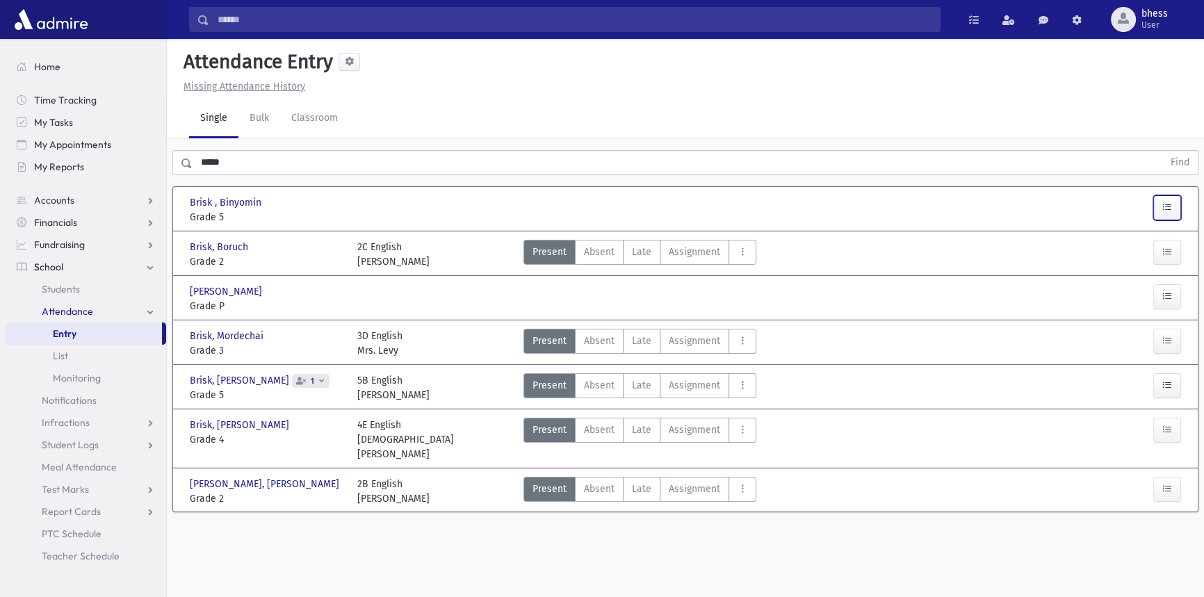
click at [1163, 208] on icon "button" at bounding box center [1168, 208] width 10 height 12
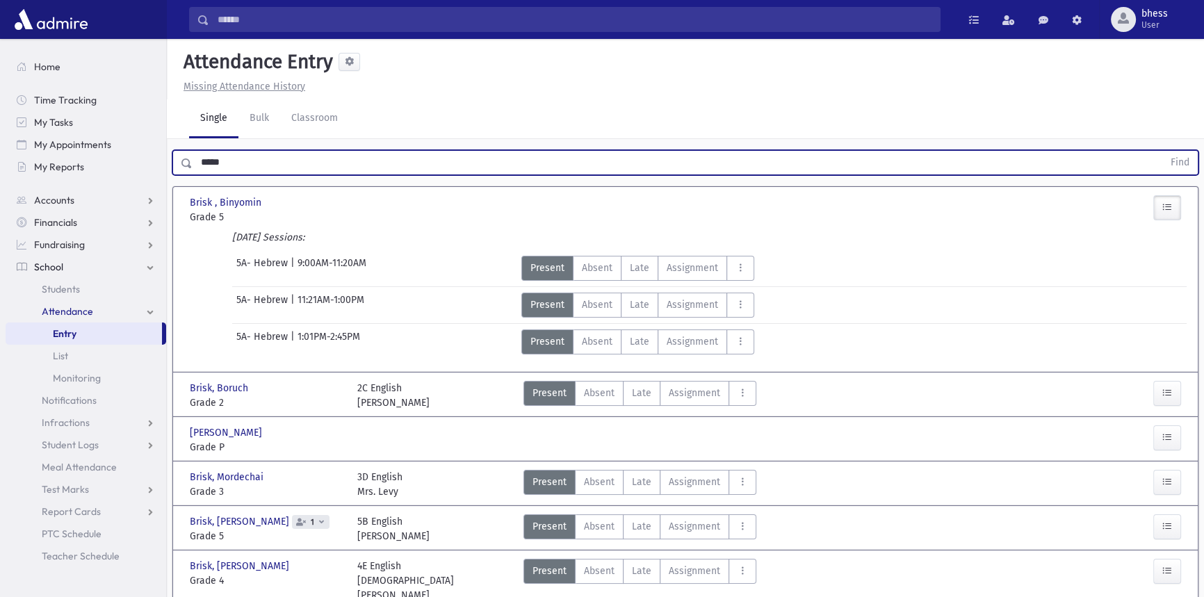
drag, startPoint x: 314, startPoint y: 163, endPoint x: 200, endPoint y: 168, distance: 114.8
click at [200, 168] on input "*****" at bounding box center [678, 162] width 971 height 25
click at [1163, 151] on button "Find" at bounding box center [1180, 163] width 35 height 24
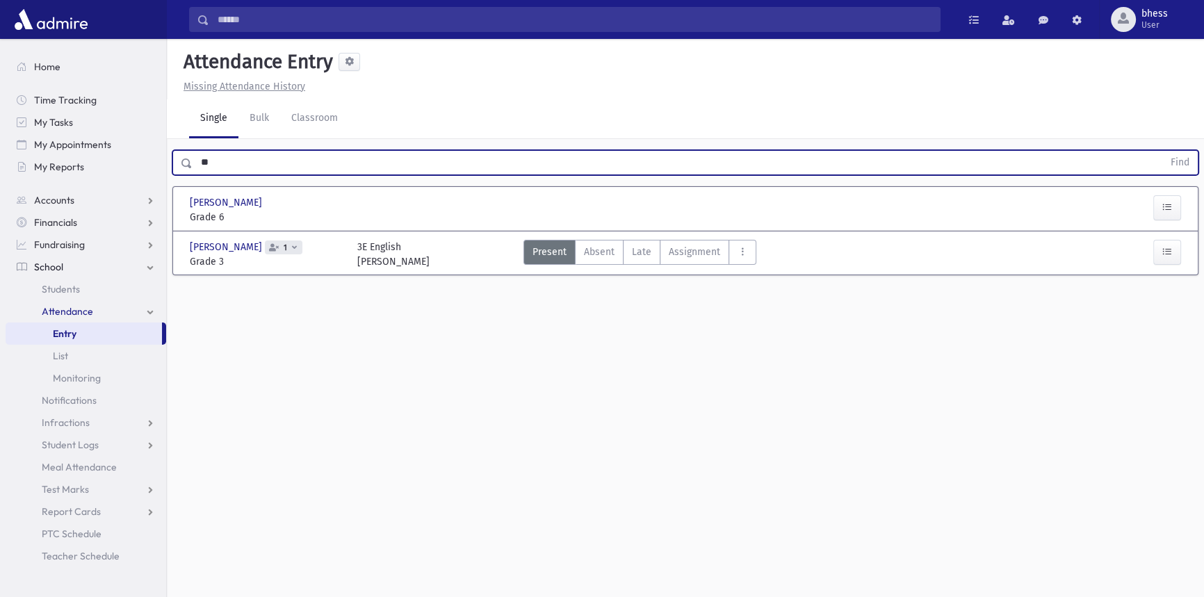
type input "*"
type input "*******"
click at [1163, 151] on button "Find" at bounding box center [1180, 163] width 35 height 24
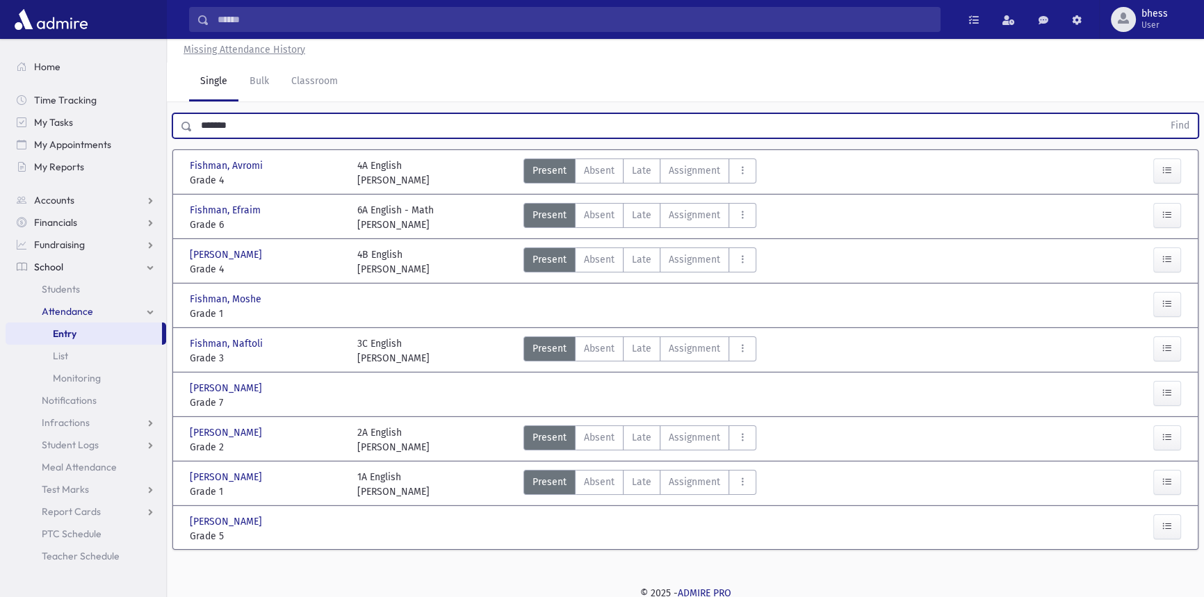
scroll to position [38, 0]
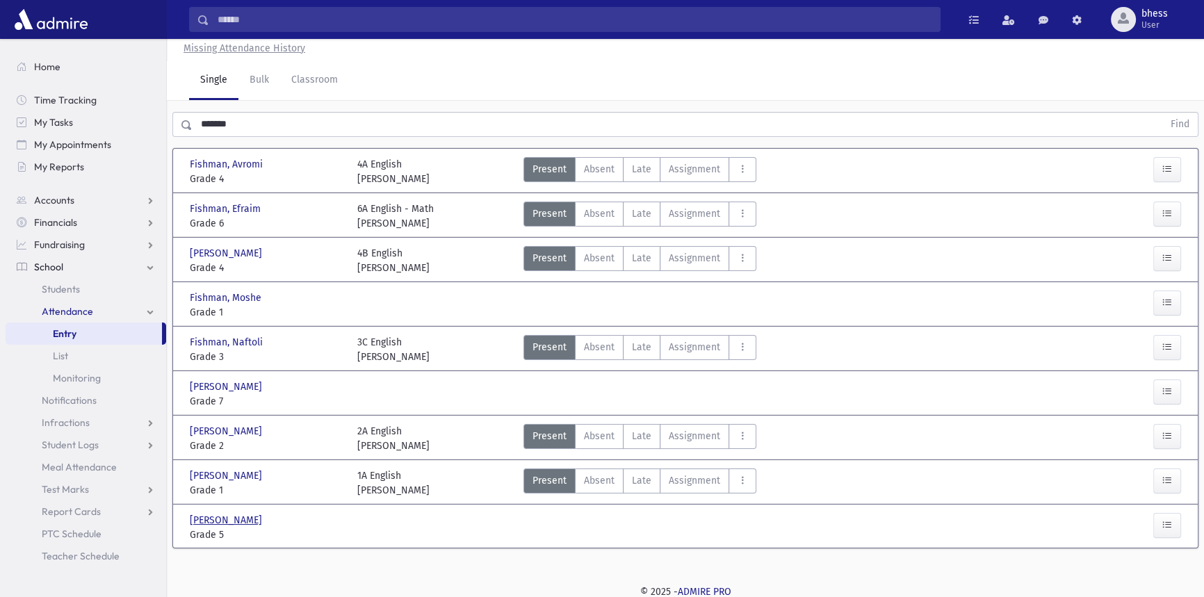
click at [250, 517] on span "Fishman, Yisroel" at bounding box center [227, 520] width 75 height 15
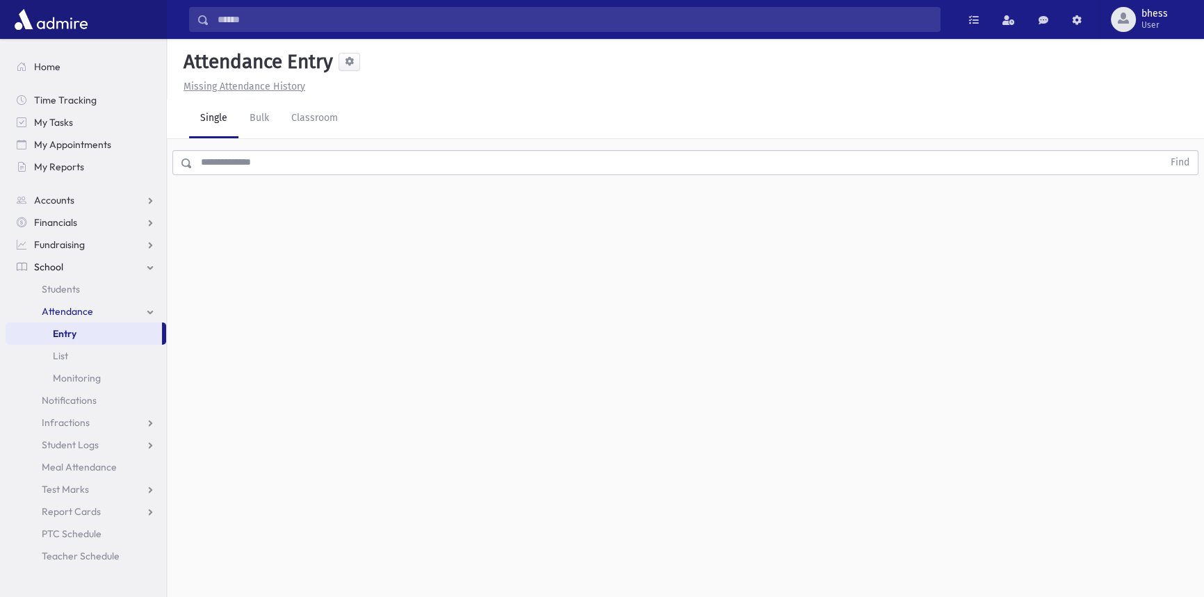
scroll to position [31, 0]
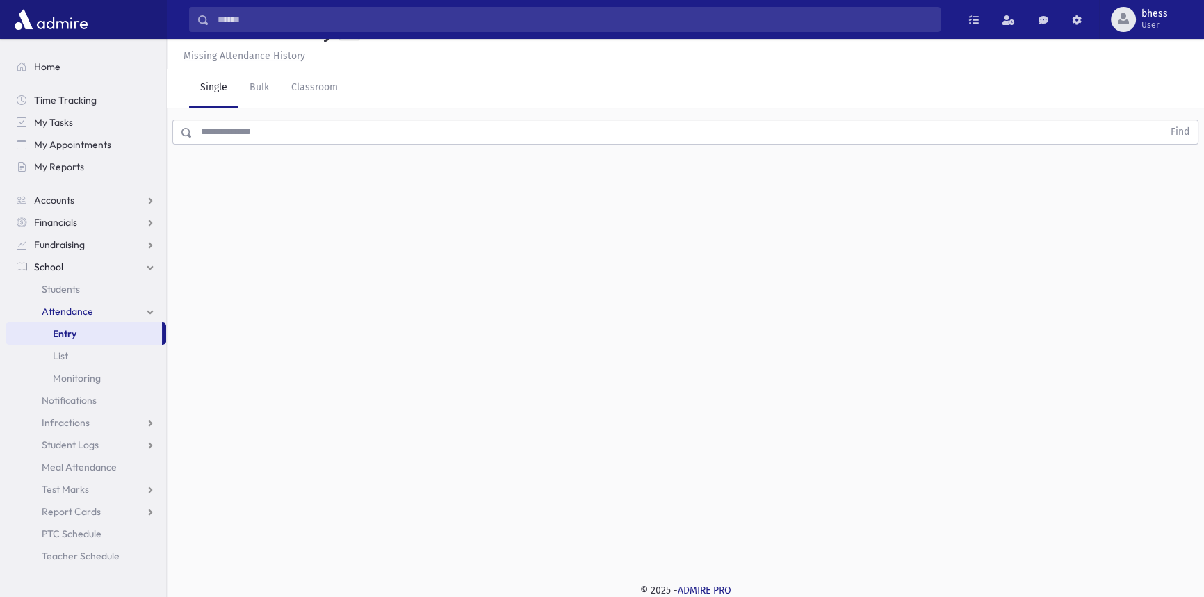
click at [199, 128] on input "text" at bounding box center [678, 132] width 971 height 25
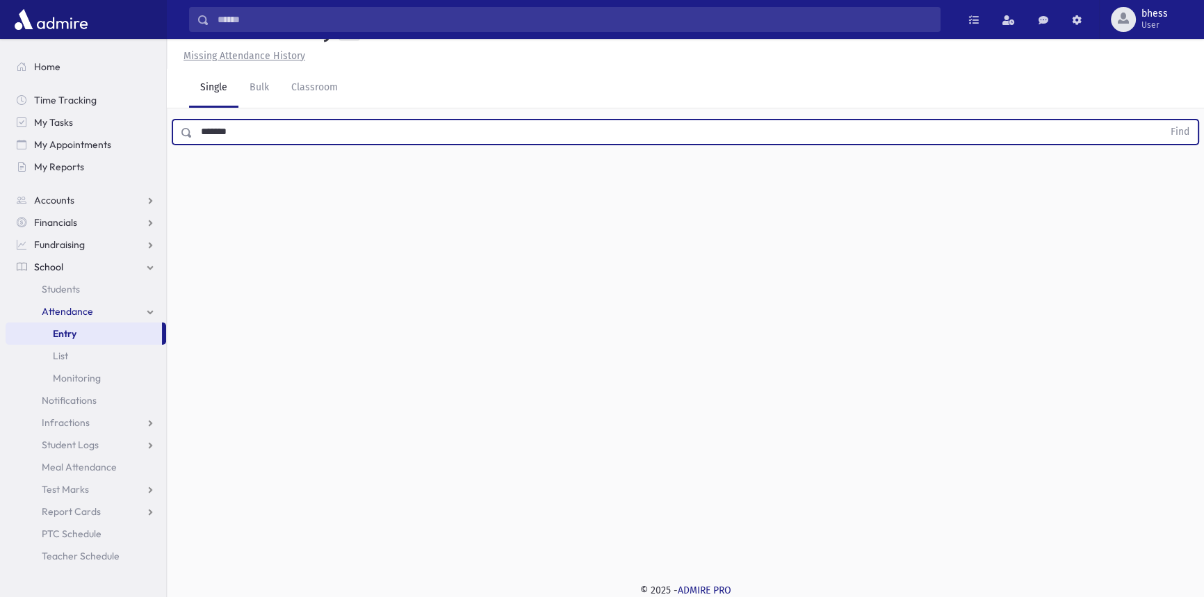
type input "*******"
click at [1163, 120] on button "Find" at bounding box center [1180, 132] width 35 height 24
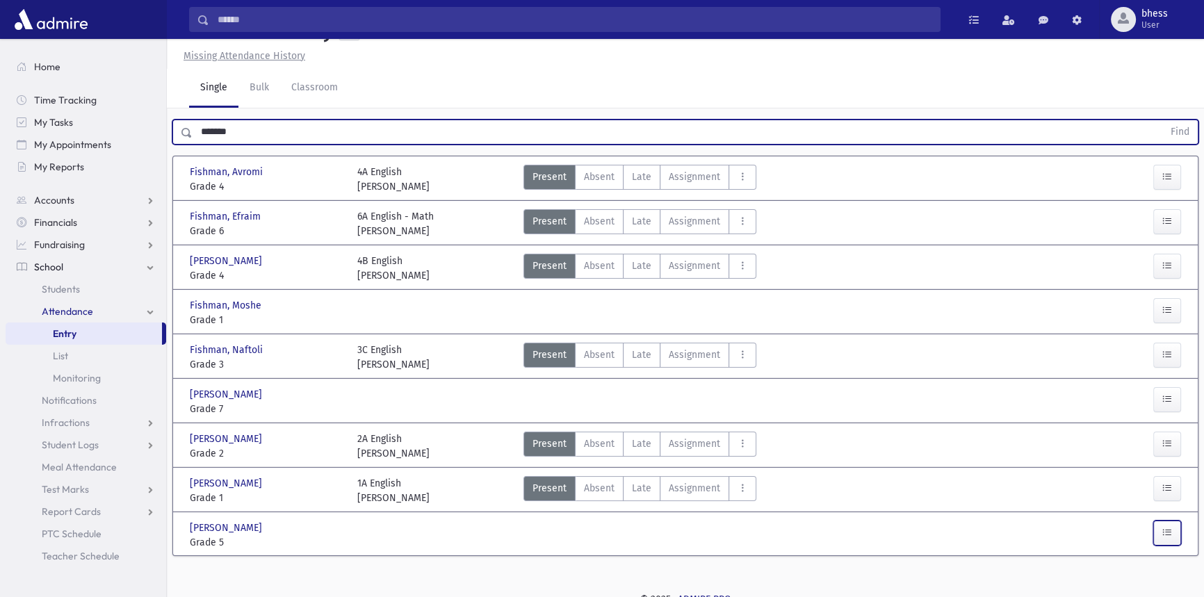
click at [1167, 530] on icon "button" at bounding box center [1168, 533] width 10 height 12
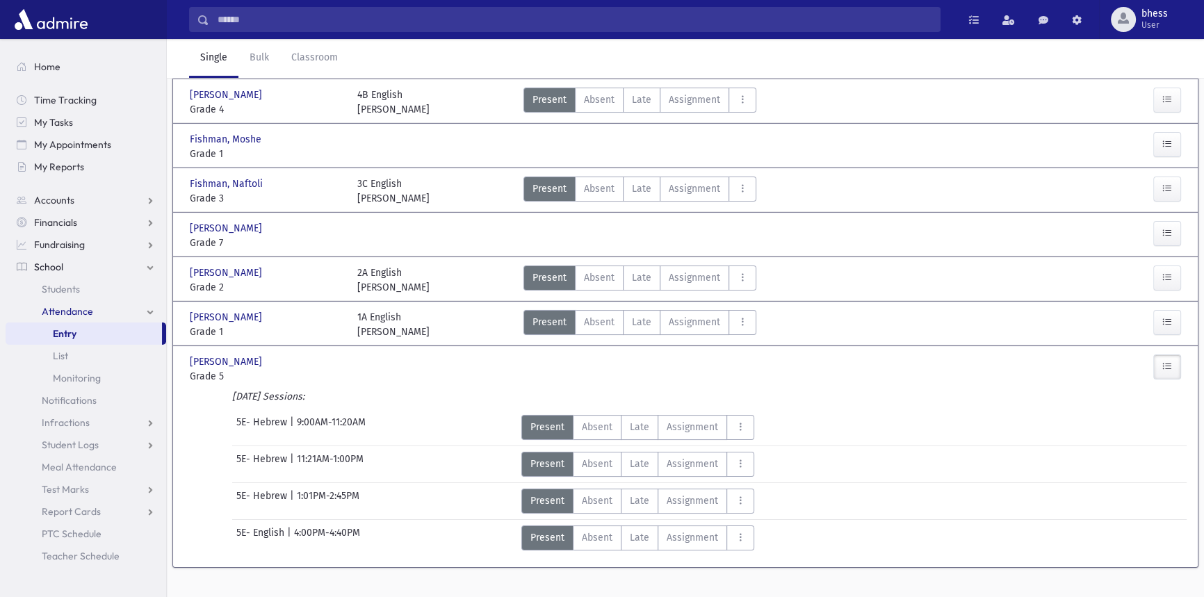
scroll to position [216, 0]
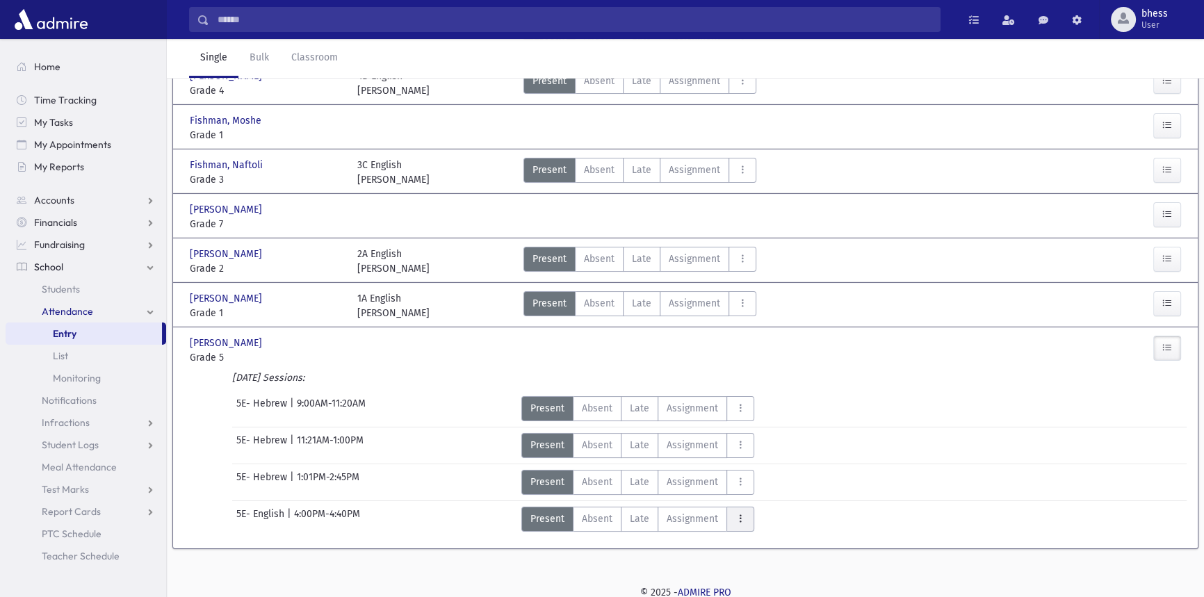
click at [736, 514] on icon "AttTypes" at bounding box center [741, 519] width 10 height 12
click at [738, 522] on icon "AttTypes" at bounding box center [741, 519] width 10 height 12
click at [739, 513] on icon "AttTypes" at bounding box center [741, 519] width 10 height 12
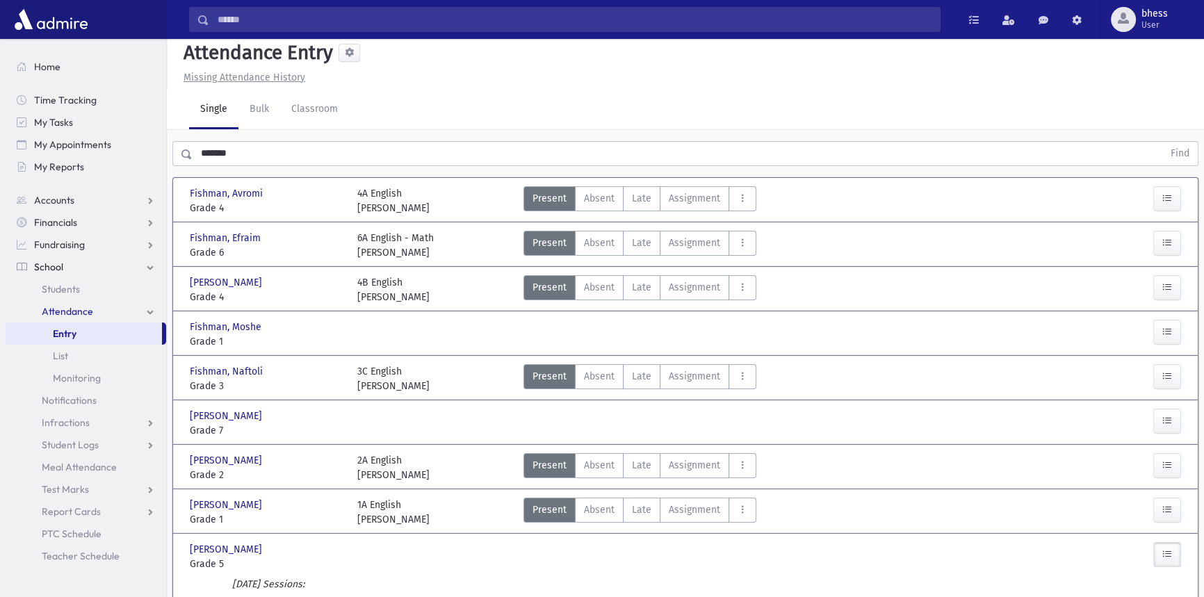
scroll to position [0, 0]
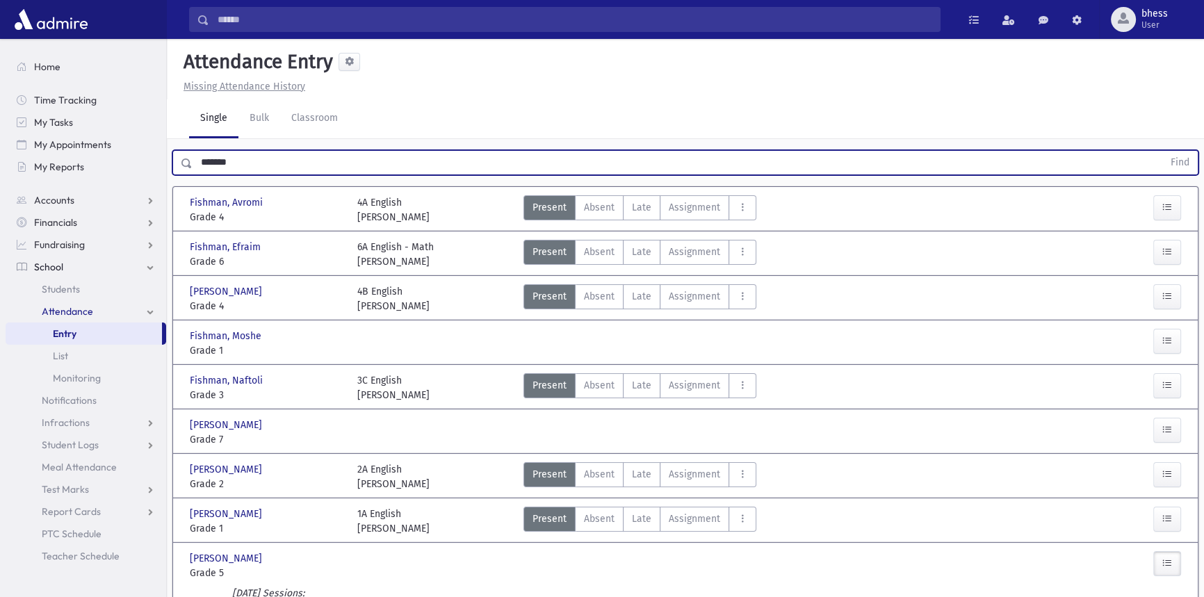
drag, startPoint x: 248, startPoint y: 166, endPoint x: 181, endPoint y: 166, distance: 66.8
click at [181, 166] on div "******* Find" at bounding box center [685, 162] width 1026 height 25
type input "*******"
click at [1163, 151] on button "Find" at bounding box center [1180, 163] width 35 height 24
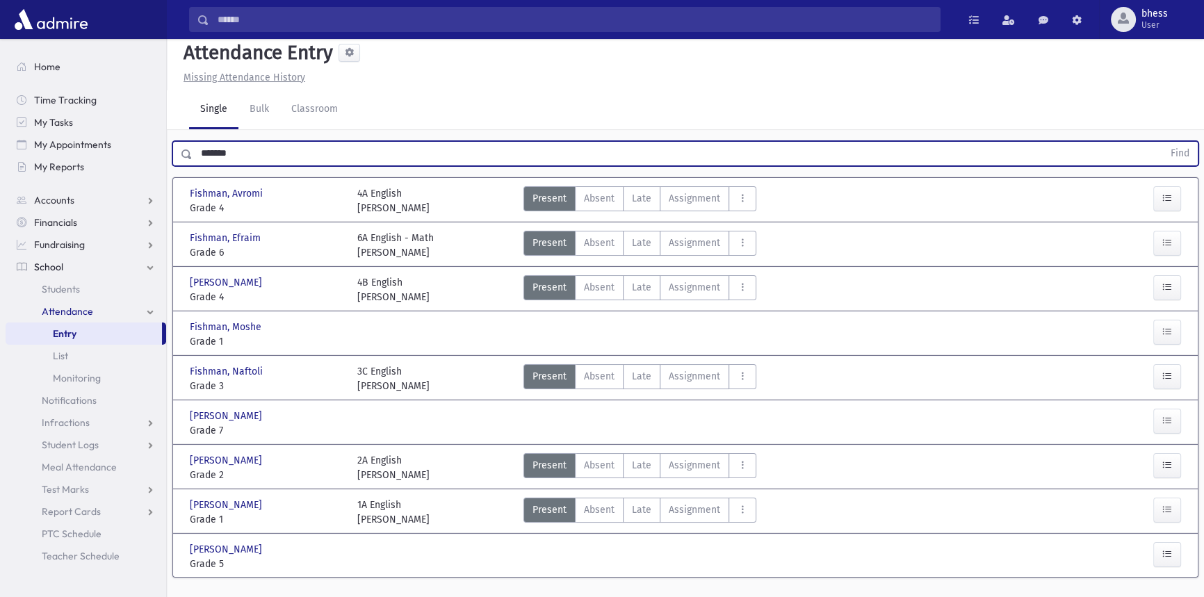
scroll to position [38, 0]
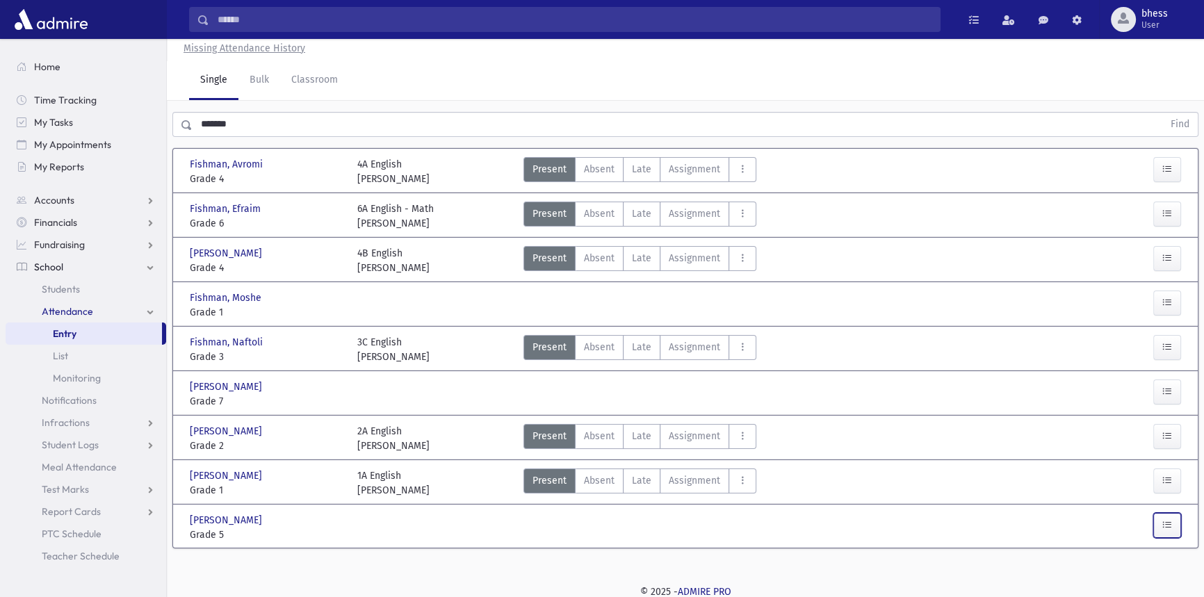
click at [1165, 519] on icon "button" at bounding box center [1168, 525] width 10 height 12
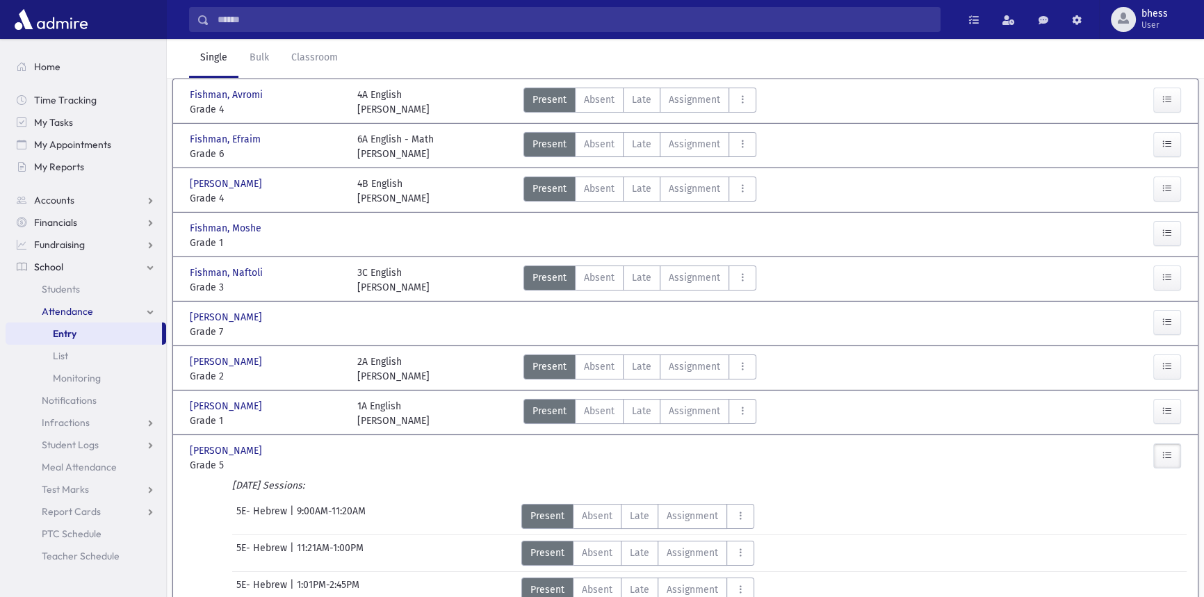
scroll to position [216, 0]
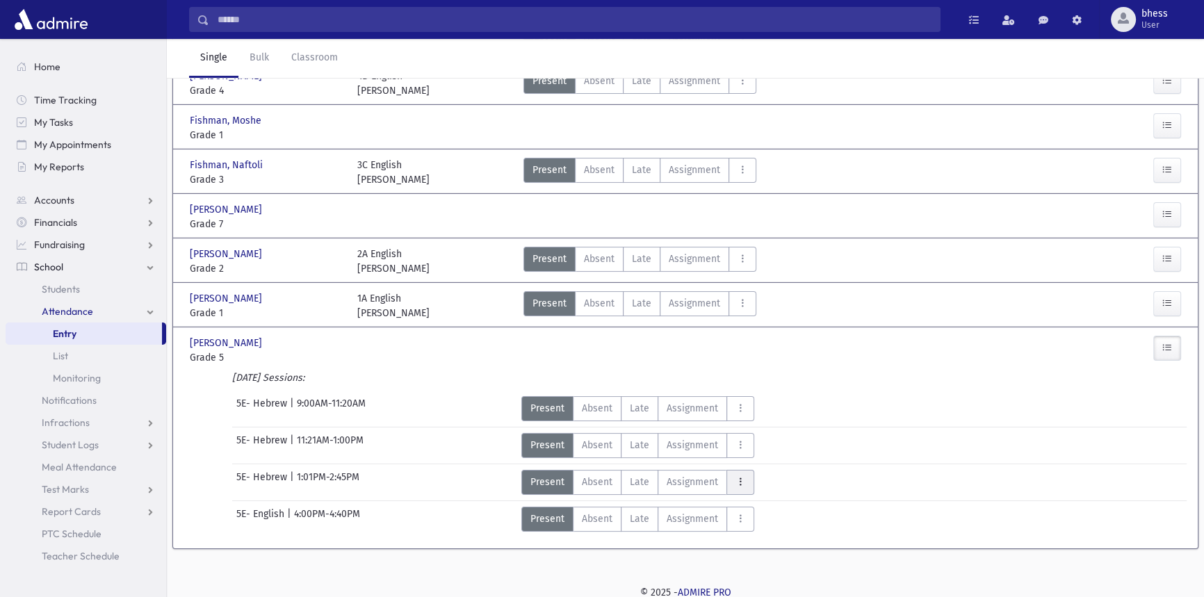
click at [748, 486] on button "AttTypes" at bounding box center [741, 482] width 28 height 25
click at [739, 480] on icon "AttTypes" at bounding box center [741, 482] width 10 height 12
click at [731, 515] on button "AttTypes" at bounding box center [741, 519] width 28 height 25
click at [736, 515] on icon "AttTypes" at bounding box center [741, 519] width 10 height 12
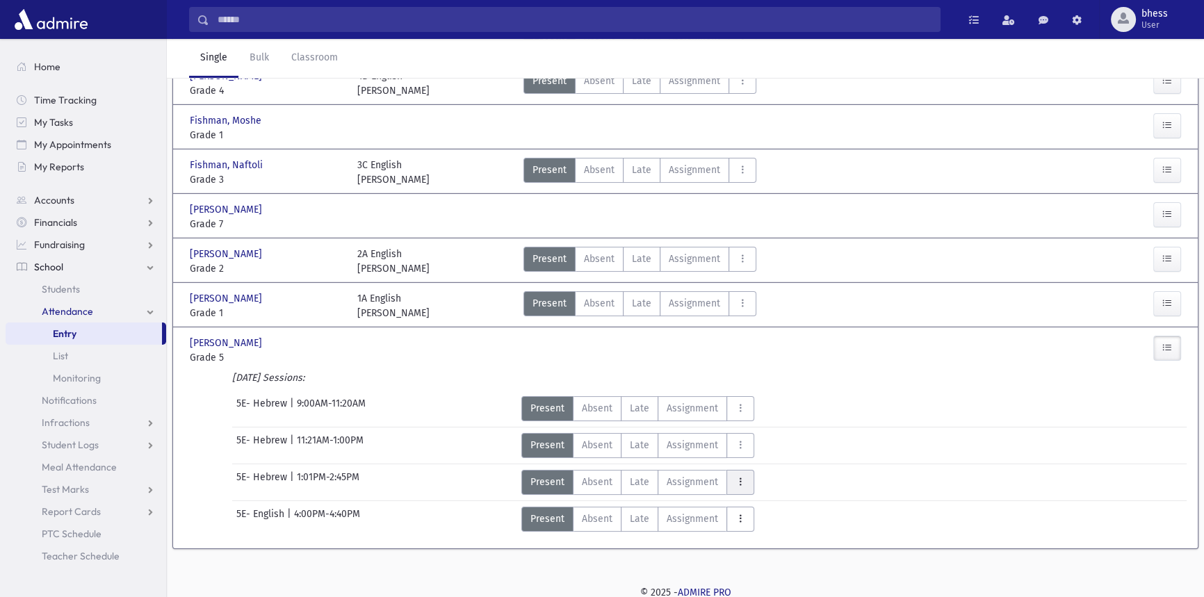
click at [737, 476] on icon "AttTypes" at bounding box center [741, 482] width 10 height 12
click at [134, 333] on link "Entry" at bounding box center [84, 334] width 156 height 22
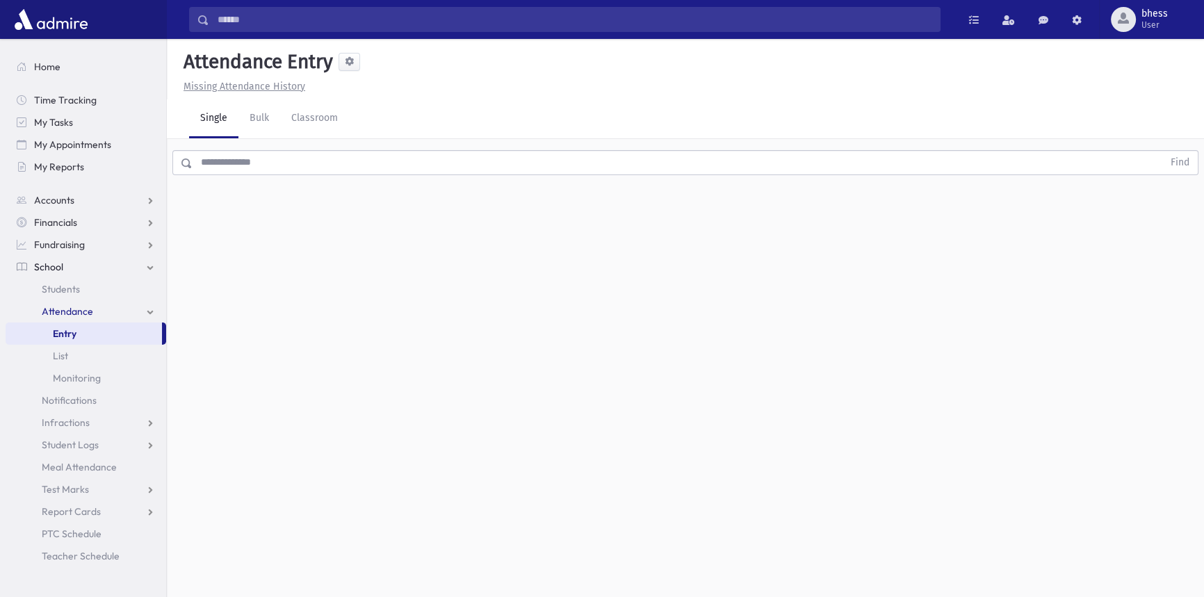
click at [264, 156] on input "text" at bounding box center [678, 162] width 971 height 25
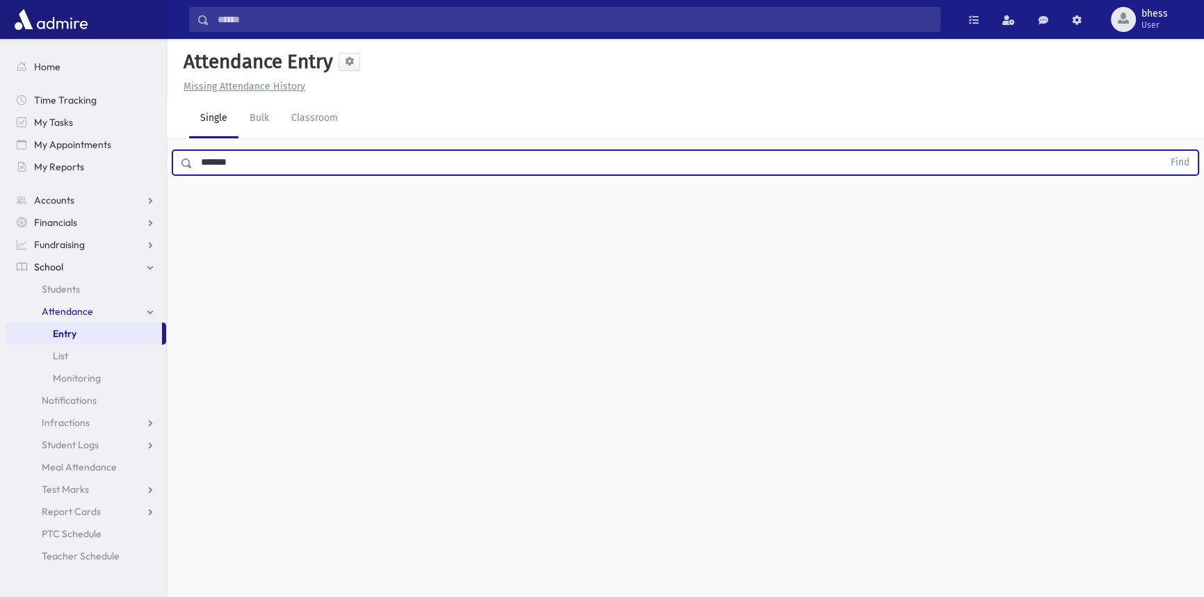
type input "*******"
click at [1163, 151] on button "Find" at bounding box center [1180, 163] width 35 height 24
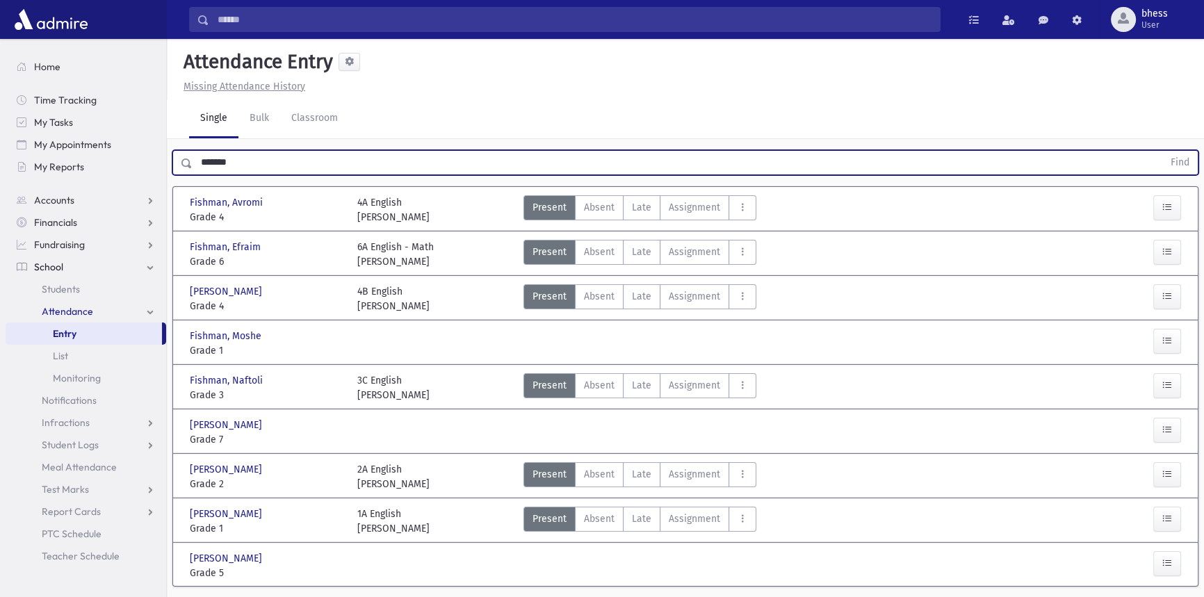
scroll to position [38, 0]
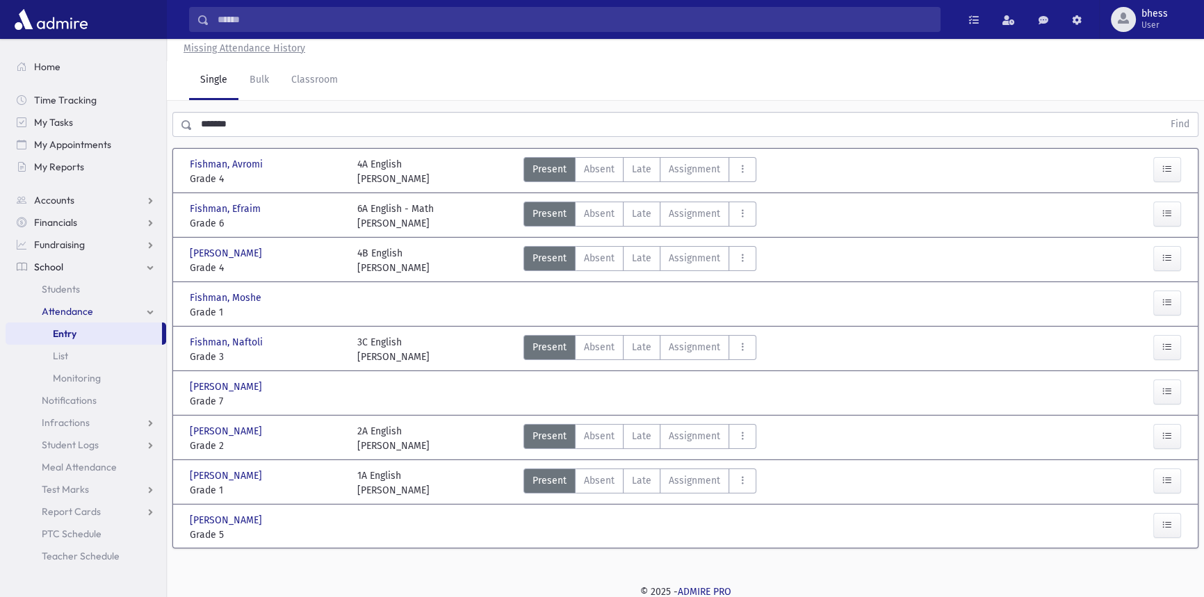
click at [766, 529] on div "Present P Absent A Late Late Assignment Assignment Cut C Disrespectful" at bounding box center [811, 527] width 587 height 29
click at [253, 520] on span "Fishman, Yisroel" at bounding box center [227, 520] width 75 height 15
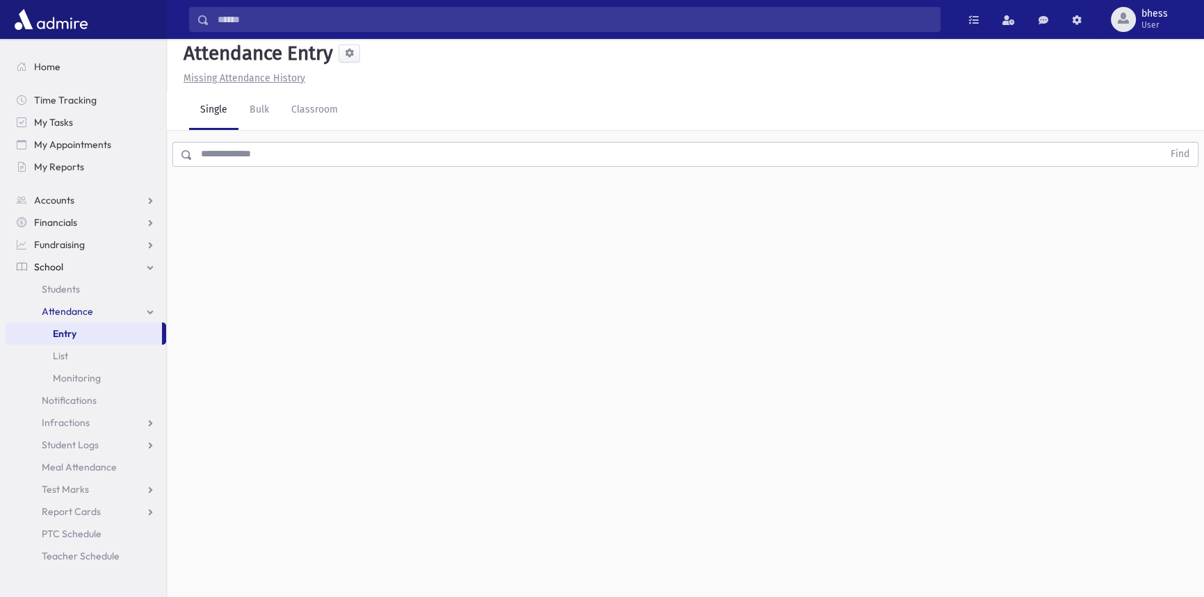
scroll to position [0, 0]
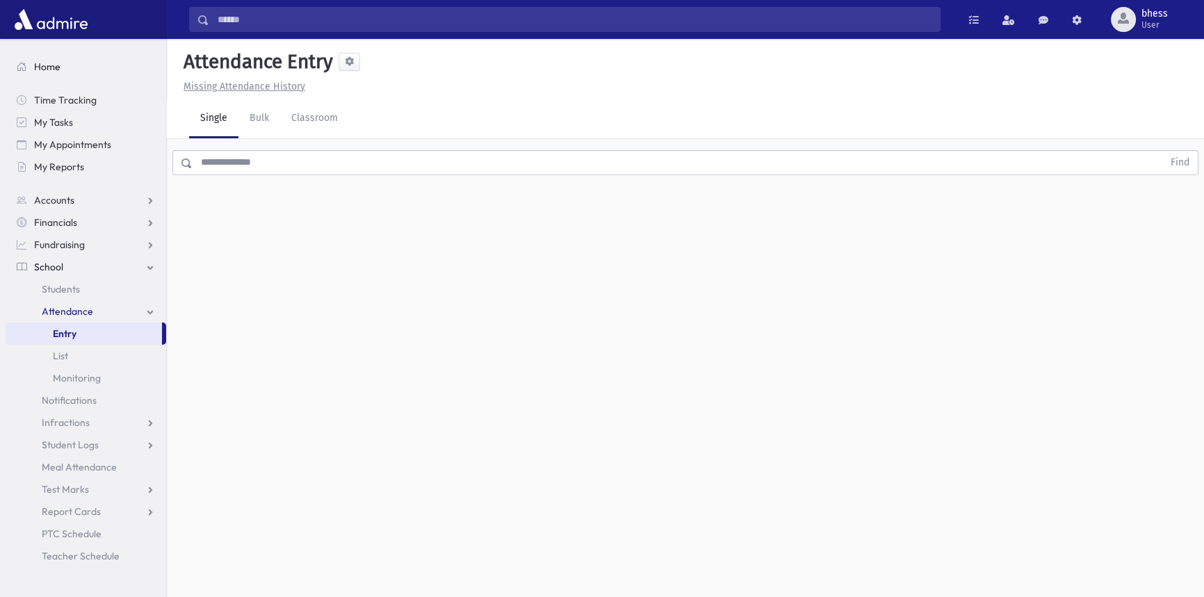
click at [30, 63] on link "Home" at bounding box center [86, 67] width 161 height 22
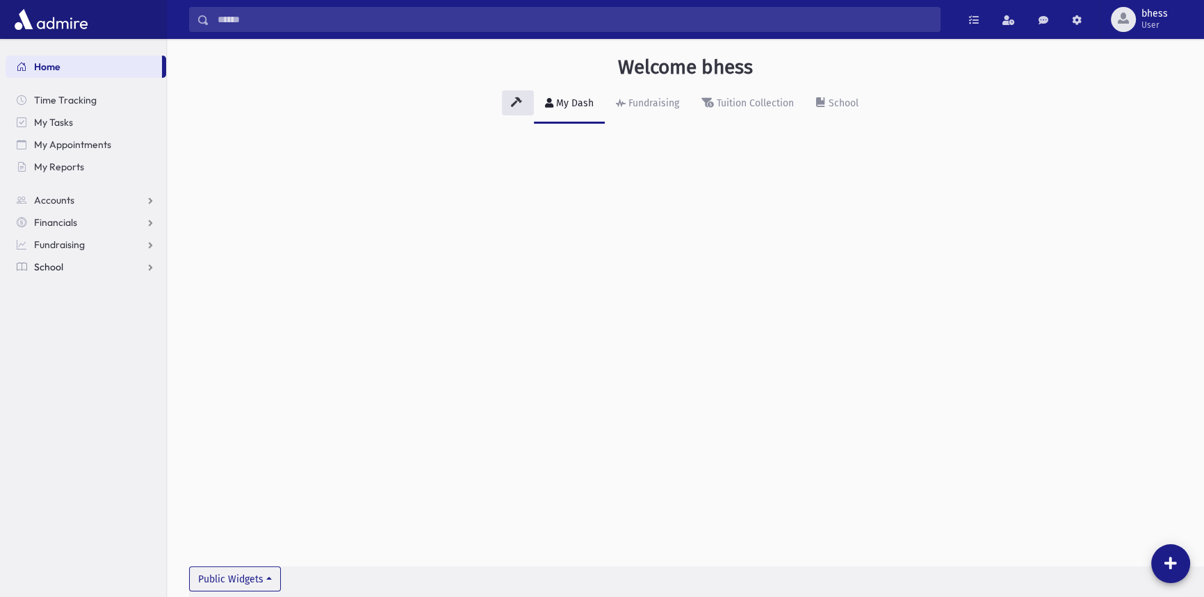
click at [67, 261] on link "School" at bounding box center [86, 267] width 161 height 22
click at [74, 285] on span "Students" at bounding box center [61, 289] width 38 height 13
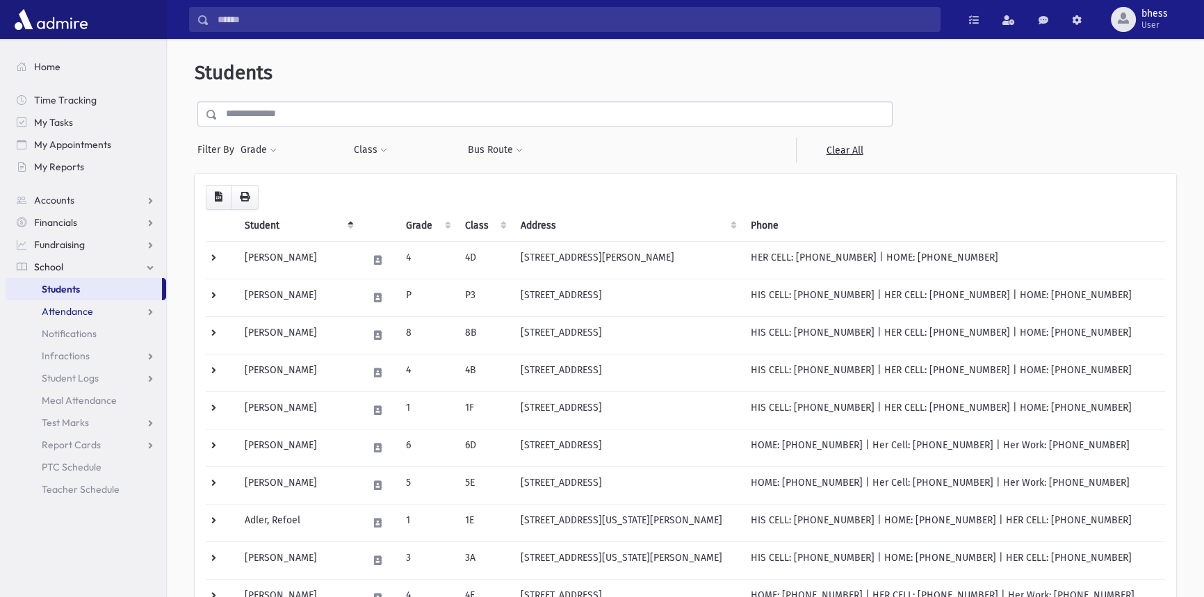
click at [90, 312] on span "Attendance" at bounding box center [67, 311] width 51 height 13
click at [82, 332] on link "Entry" at bounding box center [86, 334] width 161 height 22
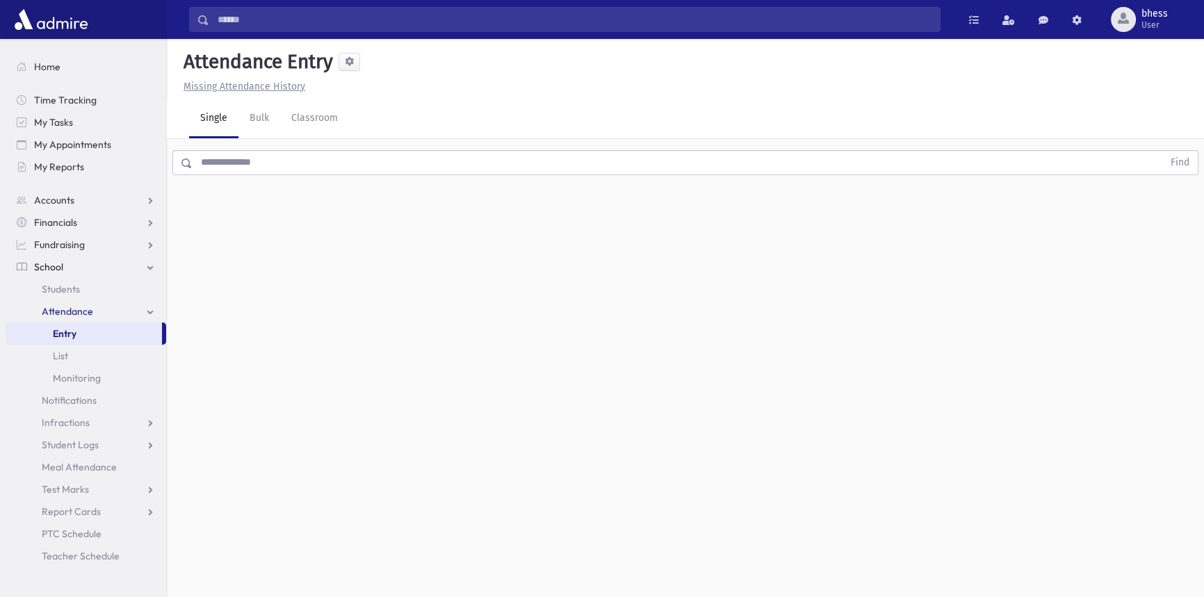
click at [258, 163] on input "text" at bounding box center [678, 162] width 971 height 25
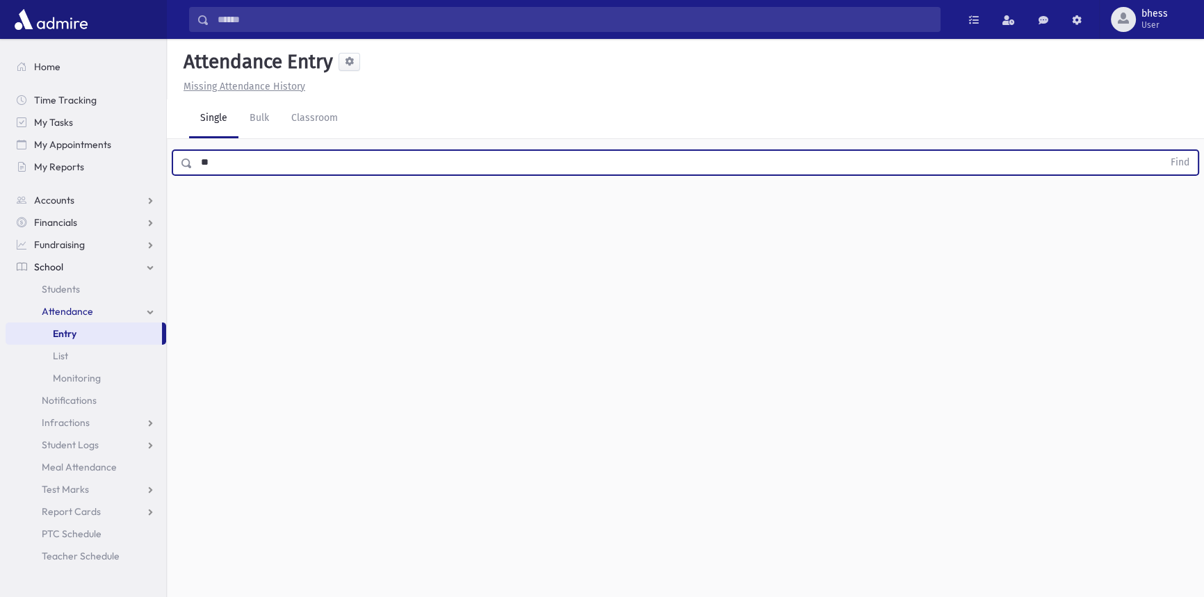
type input "*"
type input "*****"
click at [1163, 151] on button "Find" at bounding box center [1180, 163] width 35 height 24
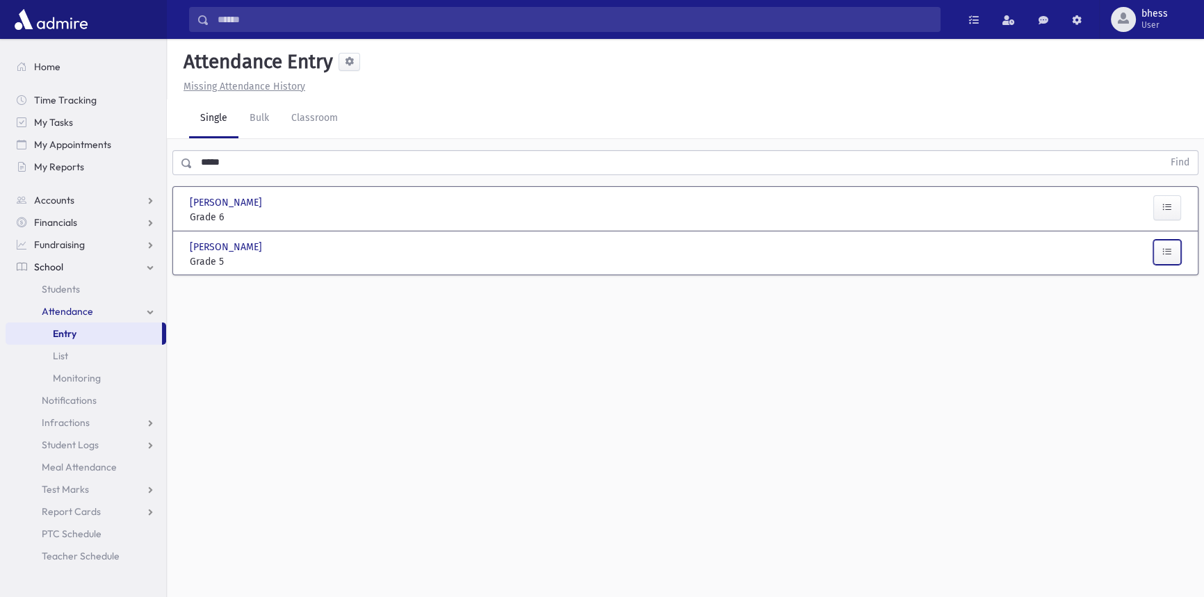
click at [1172, 257] on button "button" at bounding box center [1168, 252] width 28 height 25
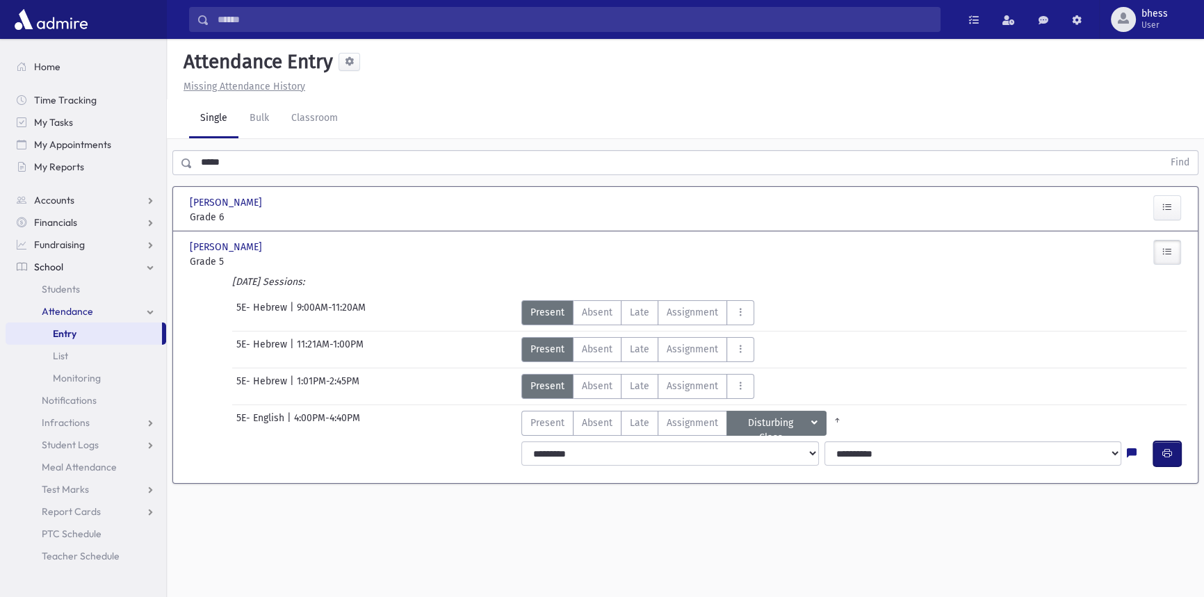
click at [1172, 453] on icon "button" at bounding box center [1168, 454] width 10 height 12
